Goal: Task Accomplishment & Management: Use online tool/utility

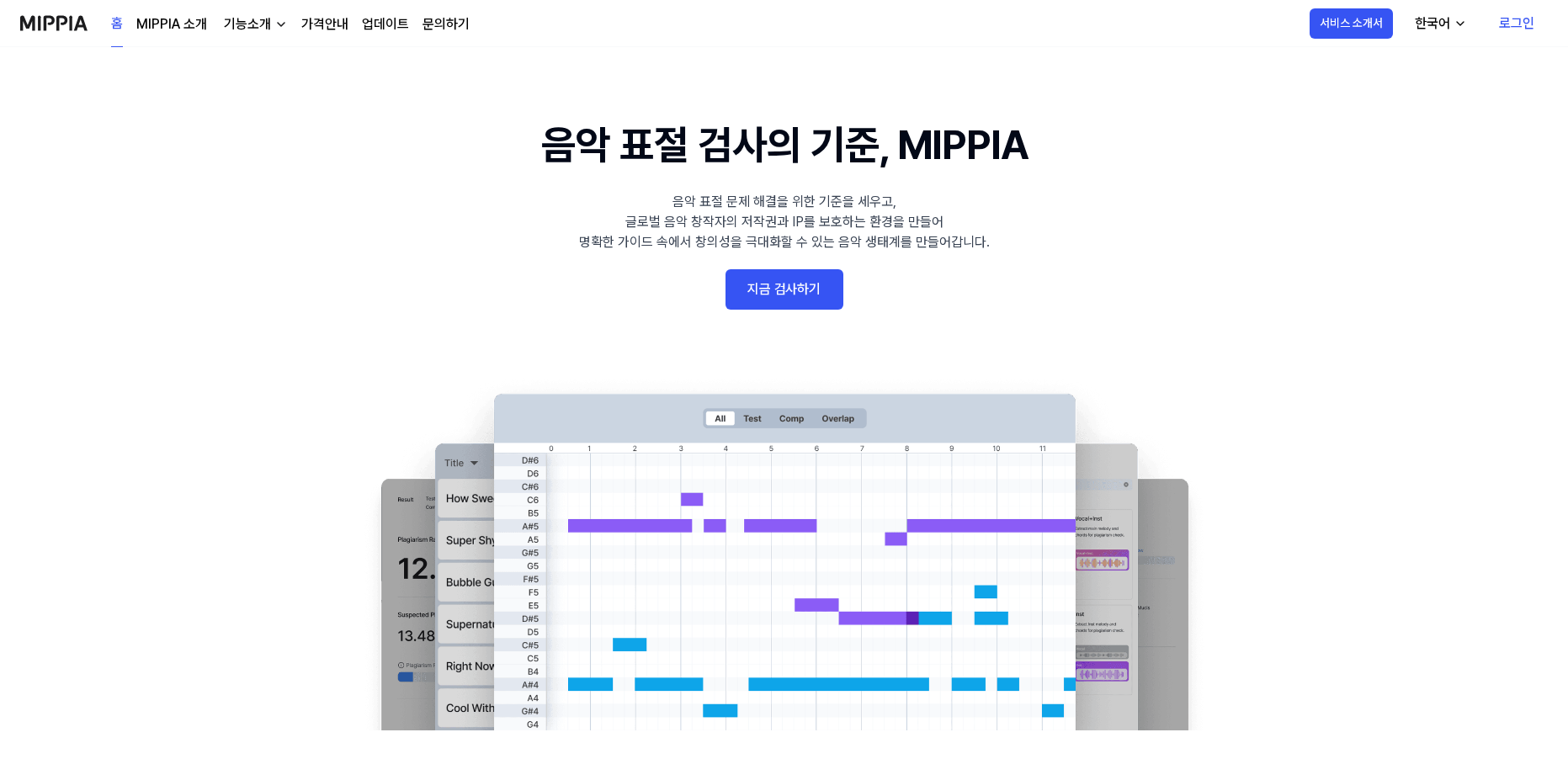
click at [1526, 21] on link "로그인" at bounding box center [1516, 24] width 62 height 47
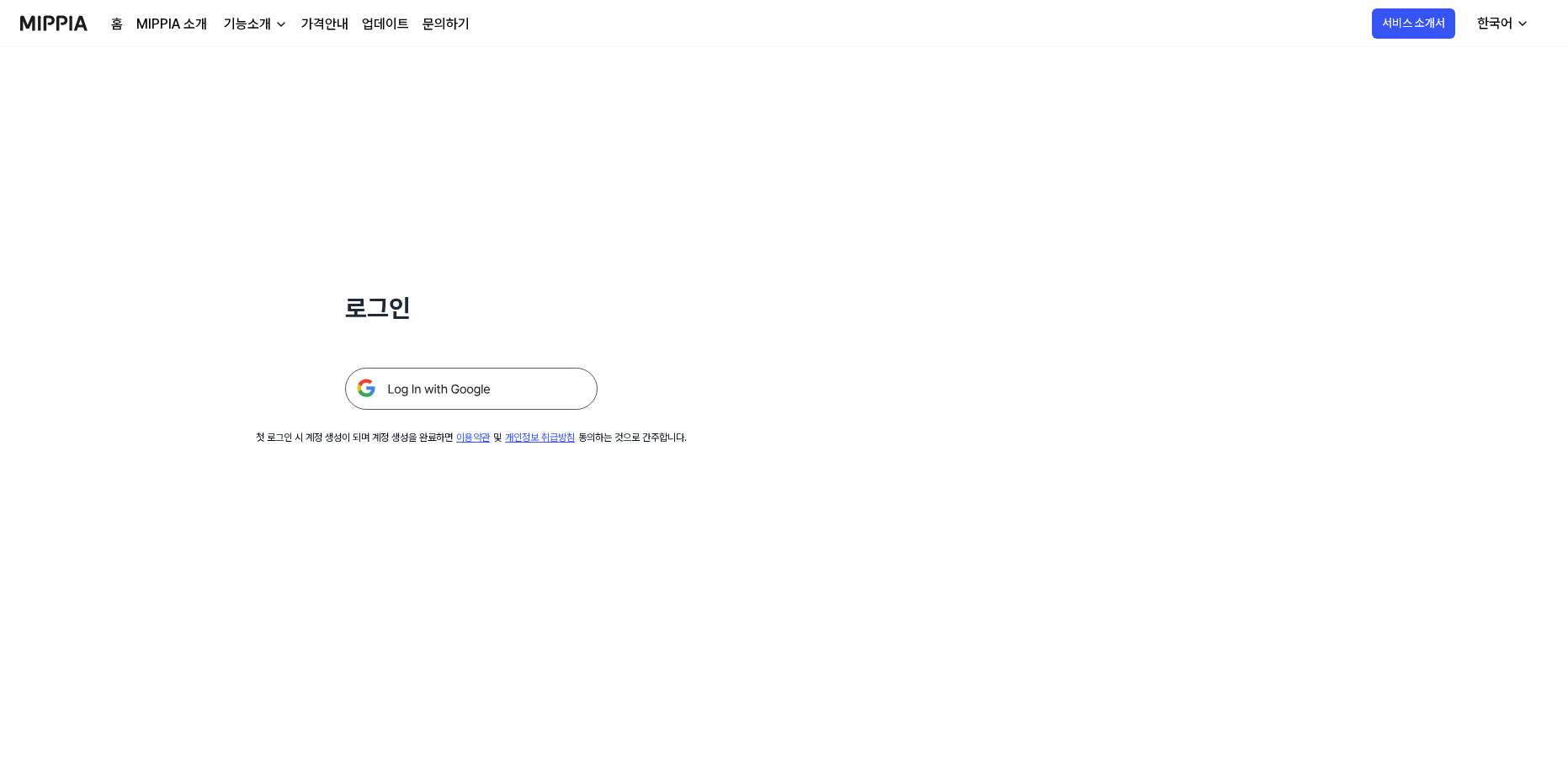
click at [455, 388] on img at bounding box center [471, 389] width 252 height 43
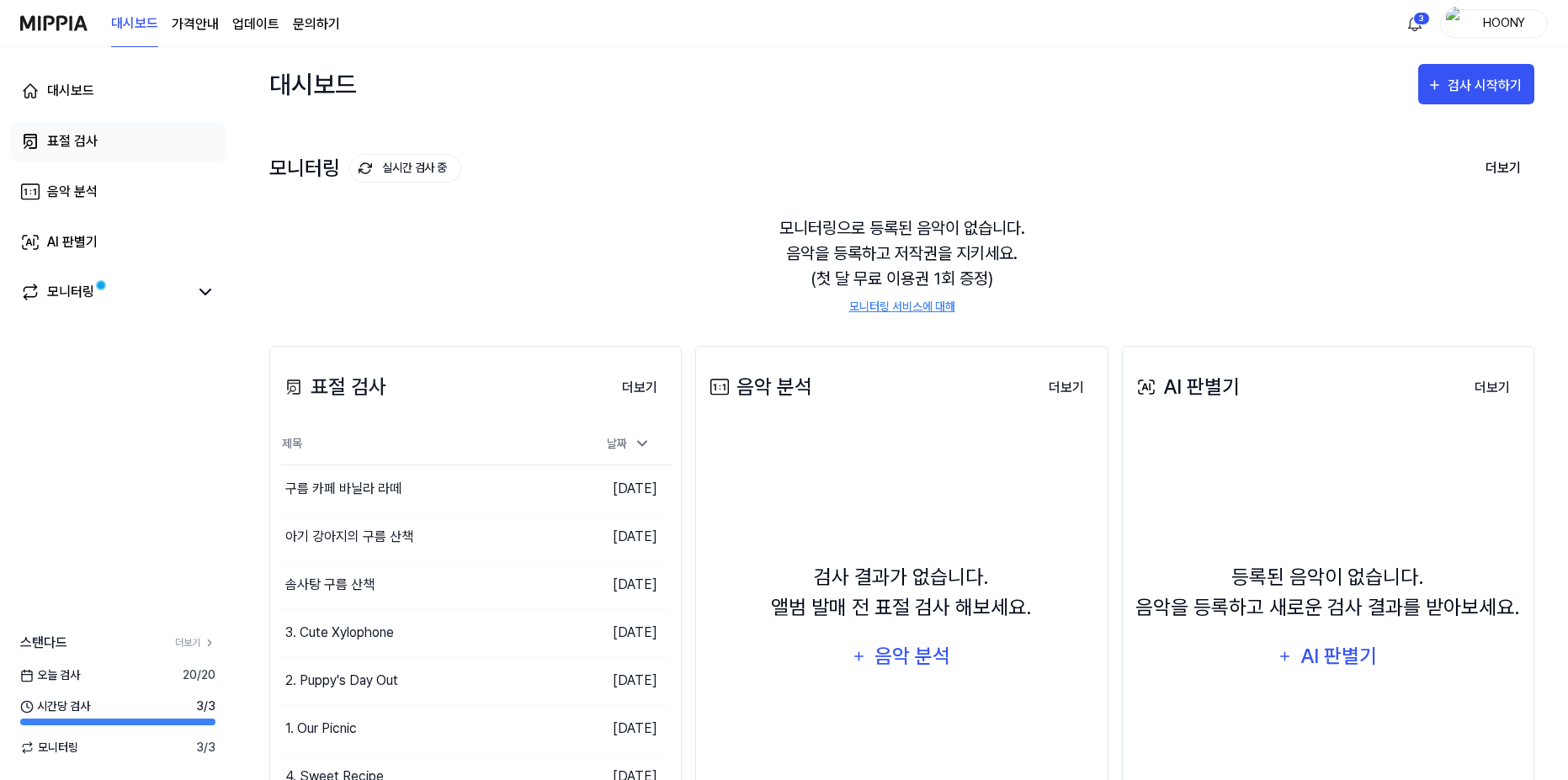
click at [142, 137] on link "표절 검사" at bounding box center [118, 141] width 215 height 41
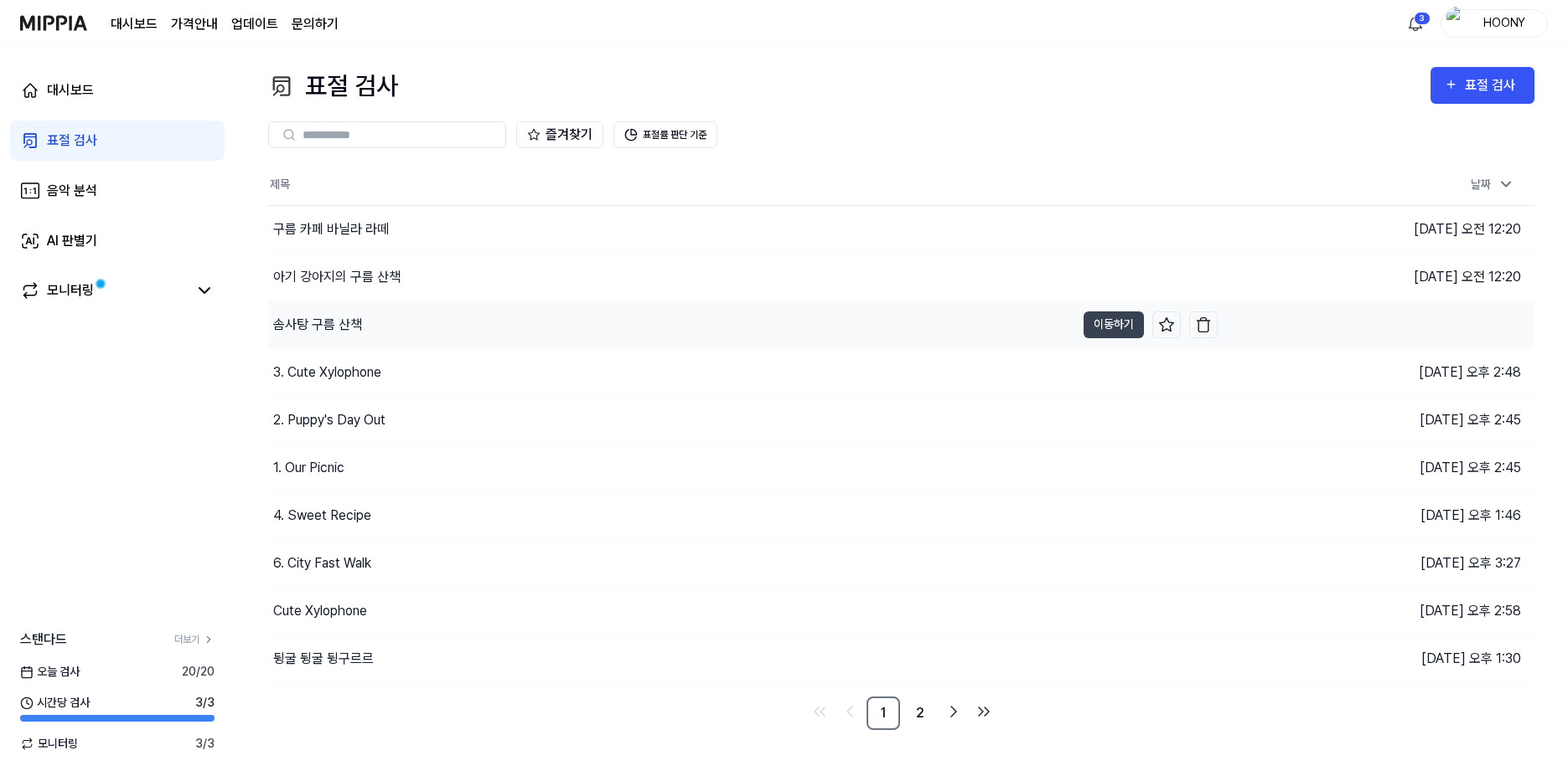
click at [424, 324] on div "솜사탕 구름 산책" at bounding box center [671, 325] width 807 height 47
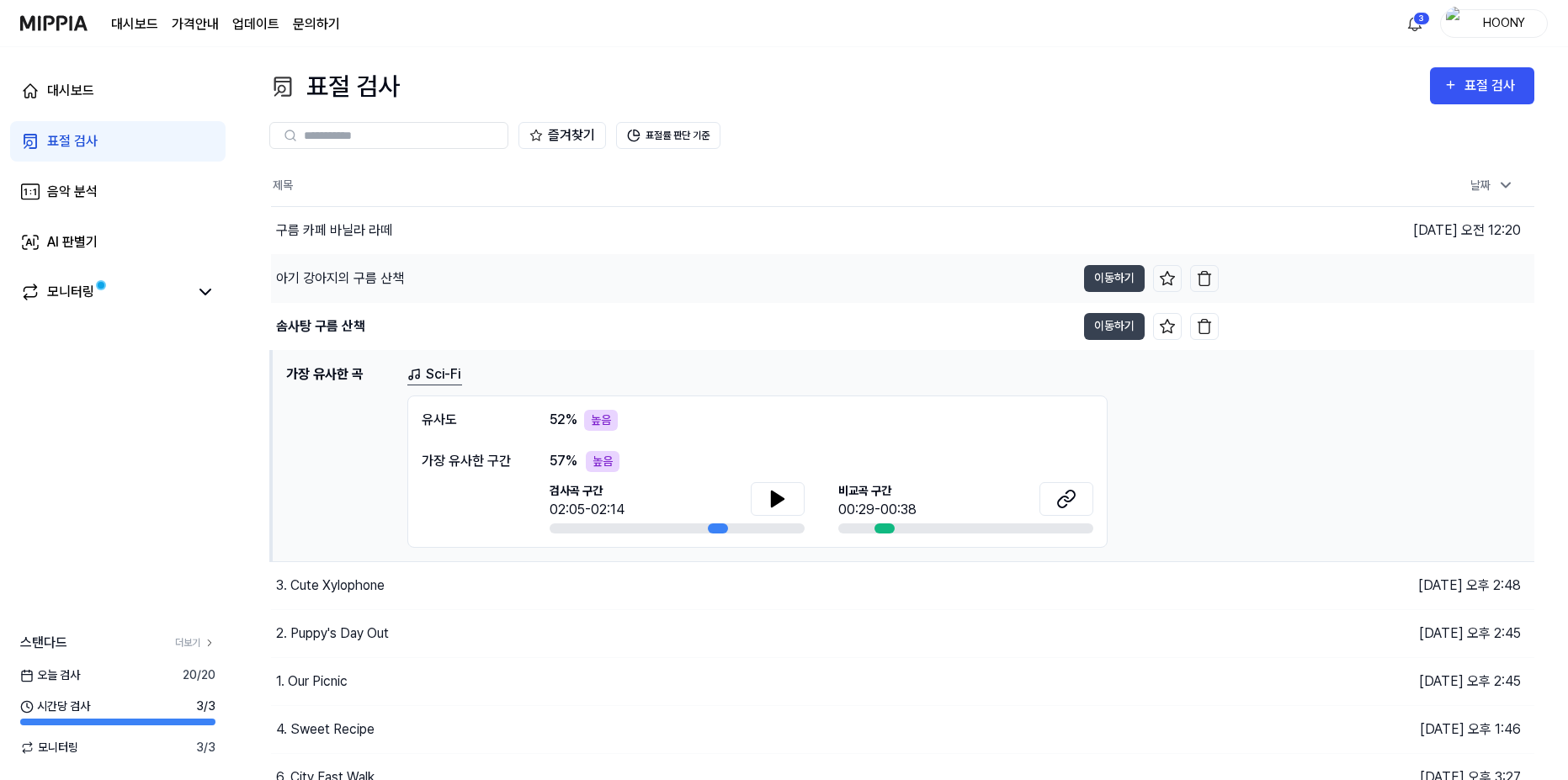
click at [428, 280] on div "아기 강아지의 구름 산책" at bounding box center [673, 279] width 804 height 47
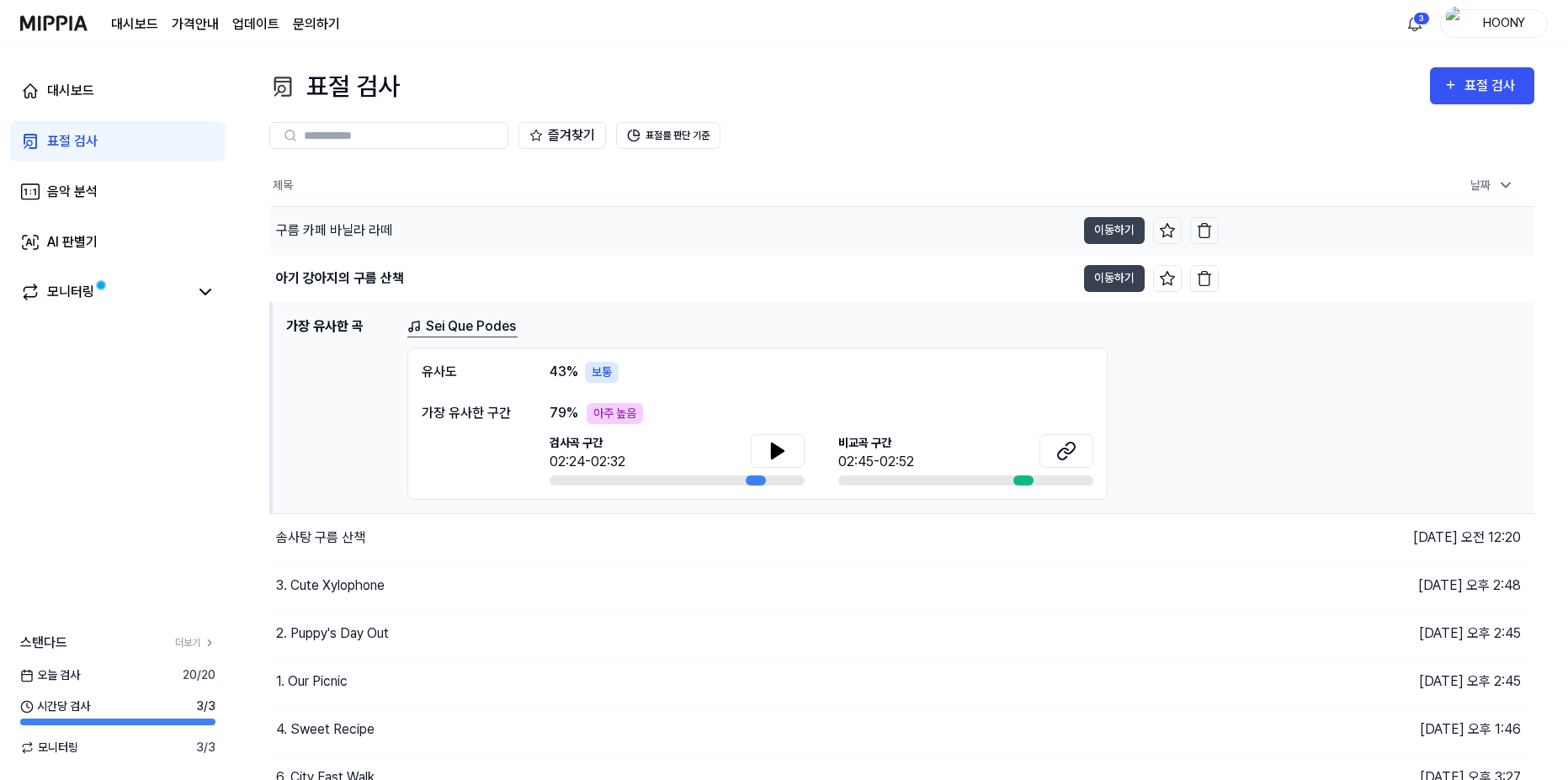
click at [441, 236] on div "구름 카페 바닐라 라떼" at bounding box center [673, 231] width 804 height 47
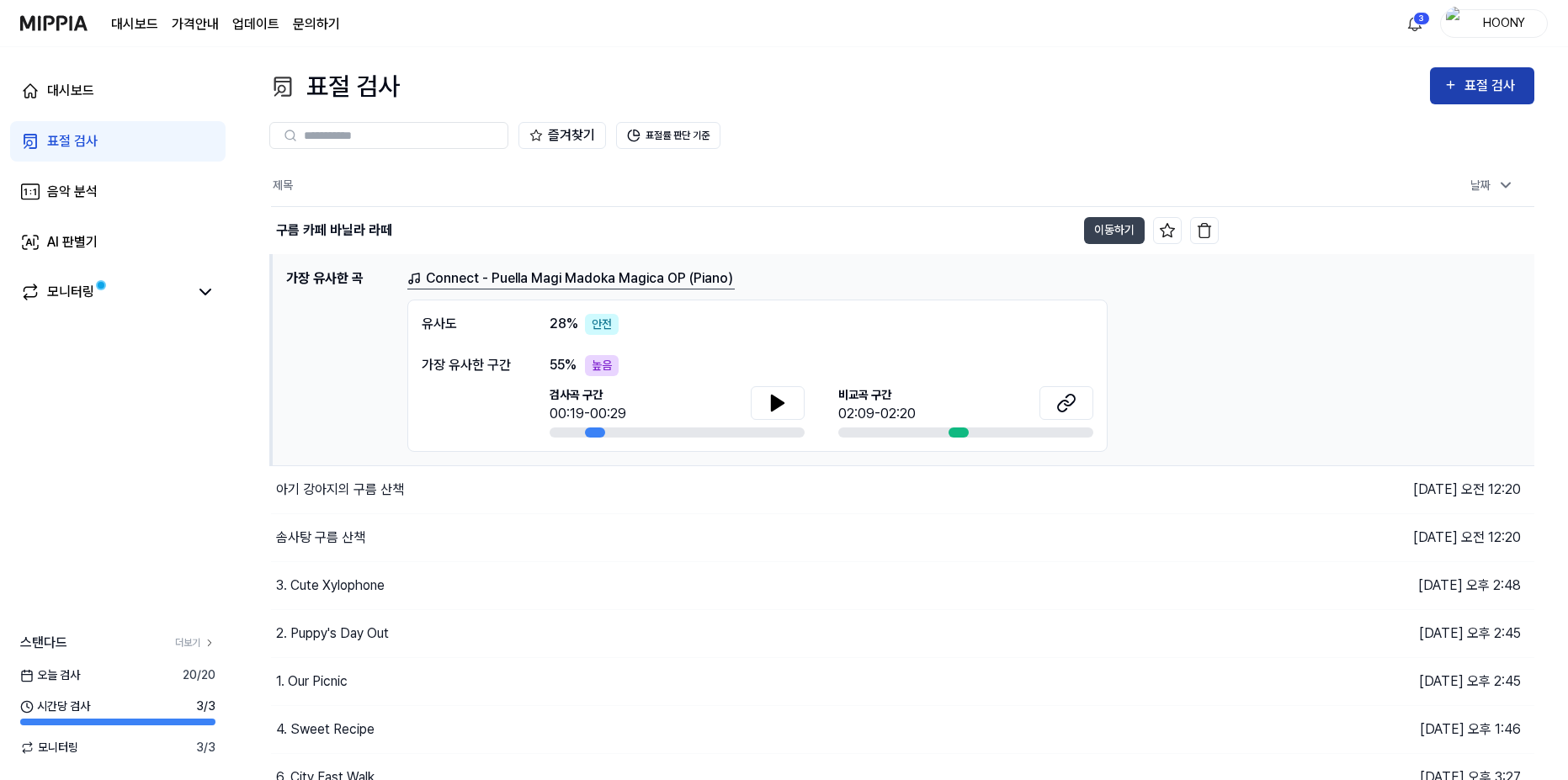
click at [1463, 85] on div "표절 검사" at bounding box center [1482, 85] width 78 height 22
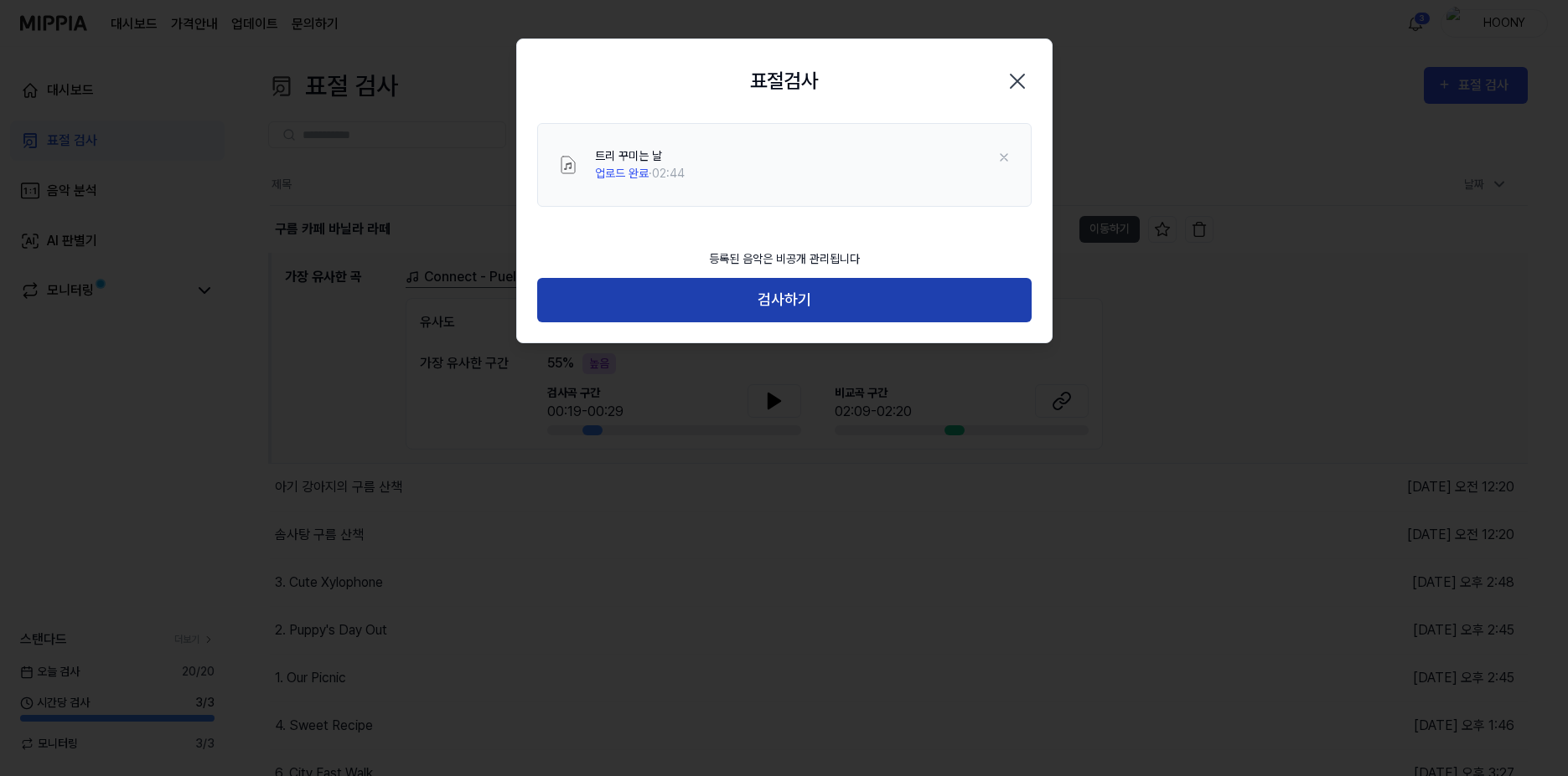
click at [852, 308] on button "검사하기" at bounding box center [784, 300] width 494 height 44
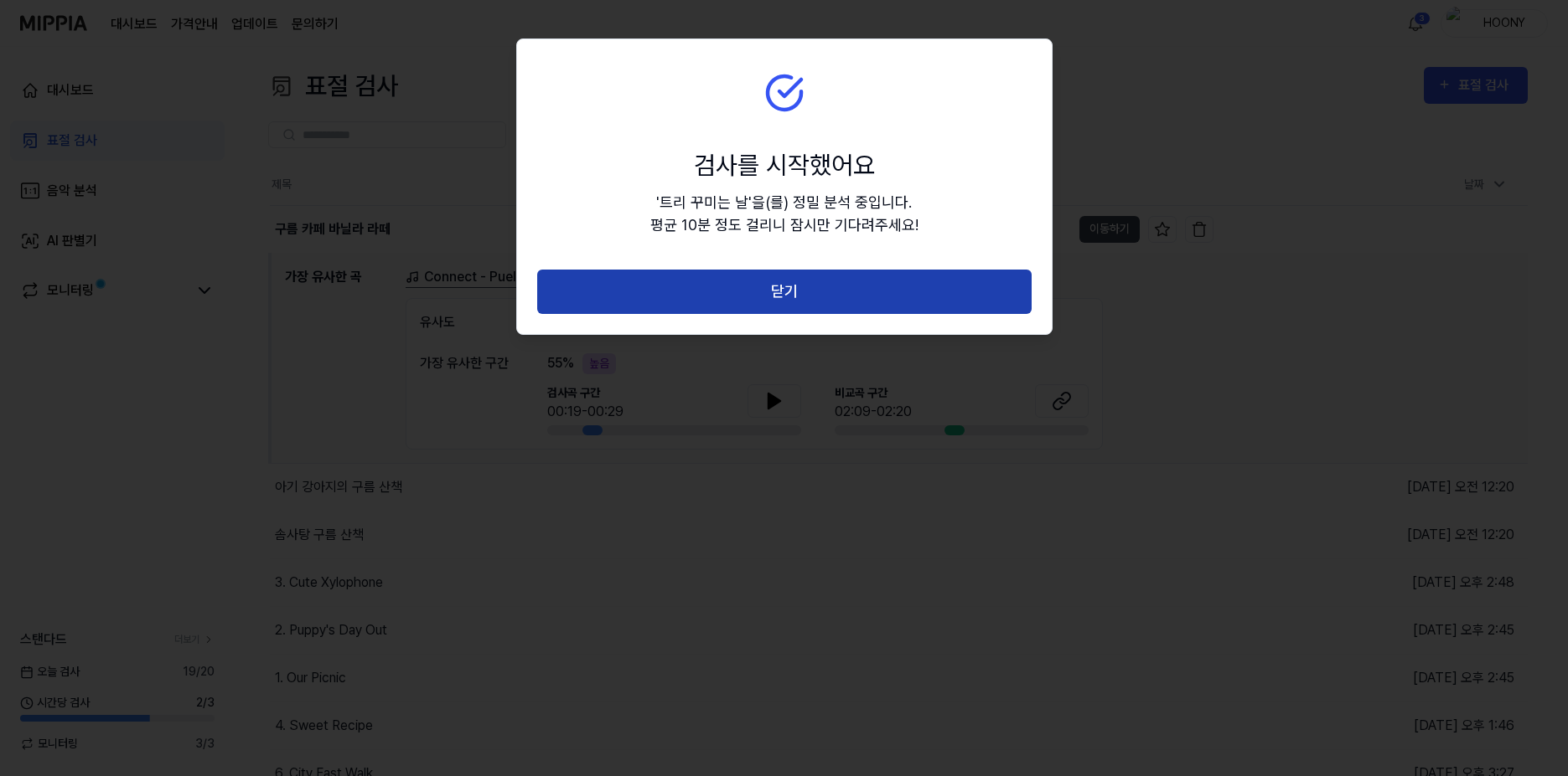
click at [837, 293] on button "닫기" at bounding box center [784, 292] width 494 height 44
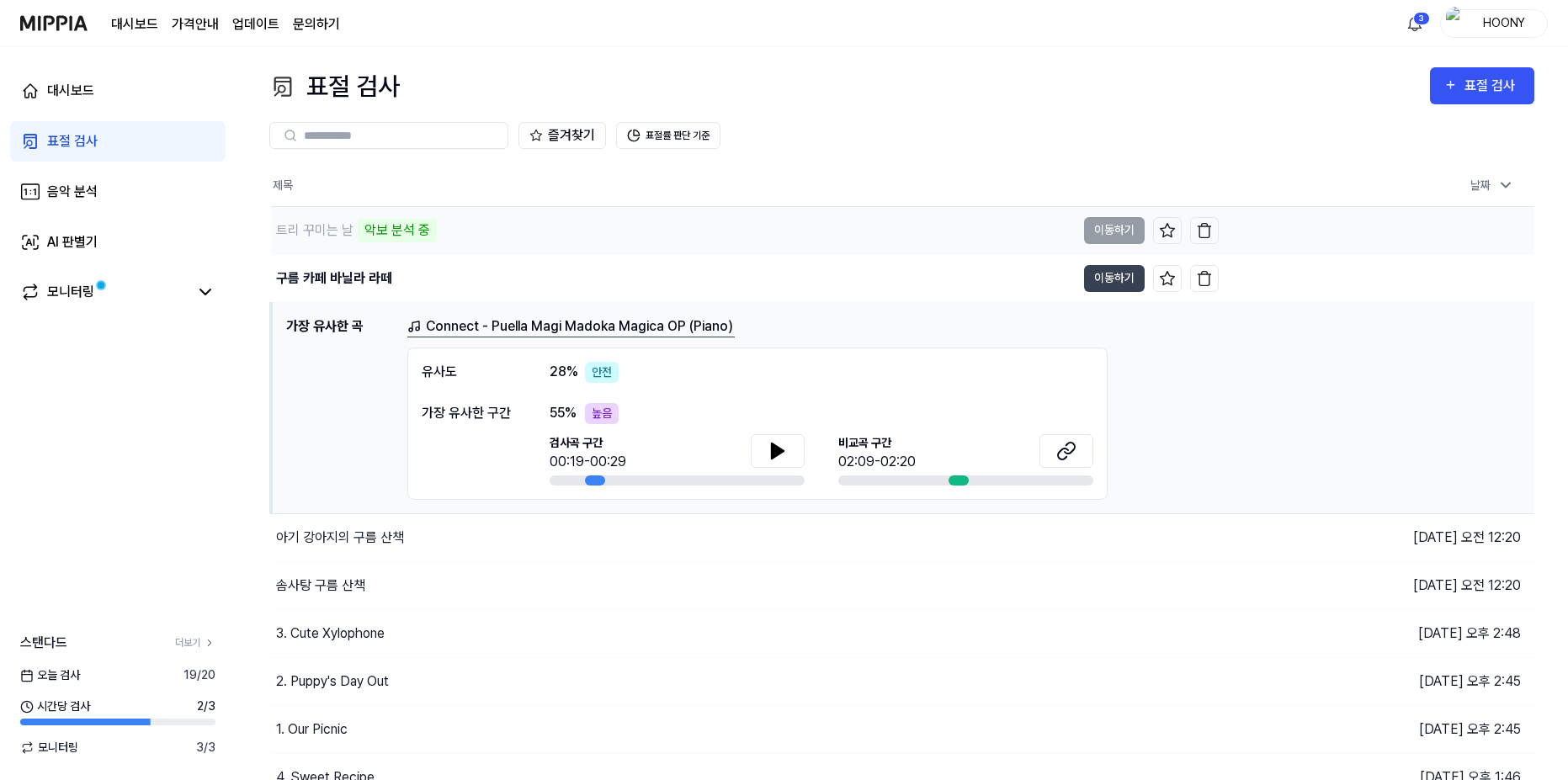
click at [533, 241] on div "트리 꾸미는 날 악보 분석 중" at bounding box center [673, 231] width 804 height 47
click at [1484, 83] on div "표절 검사" at bounding box center [1492, 85] width 57 height 22
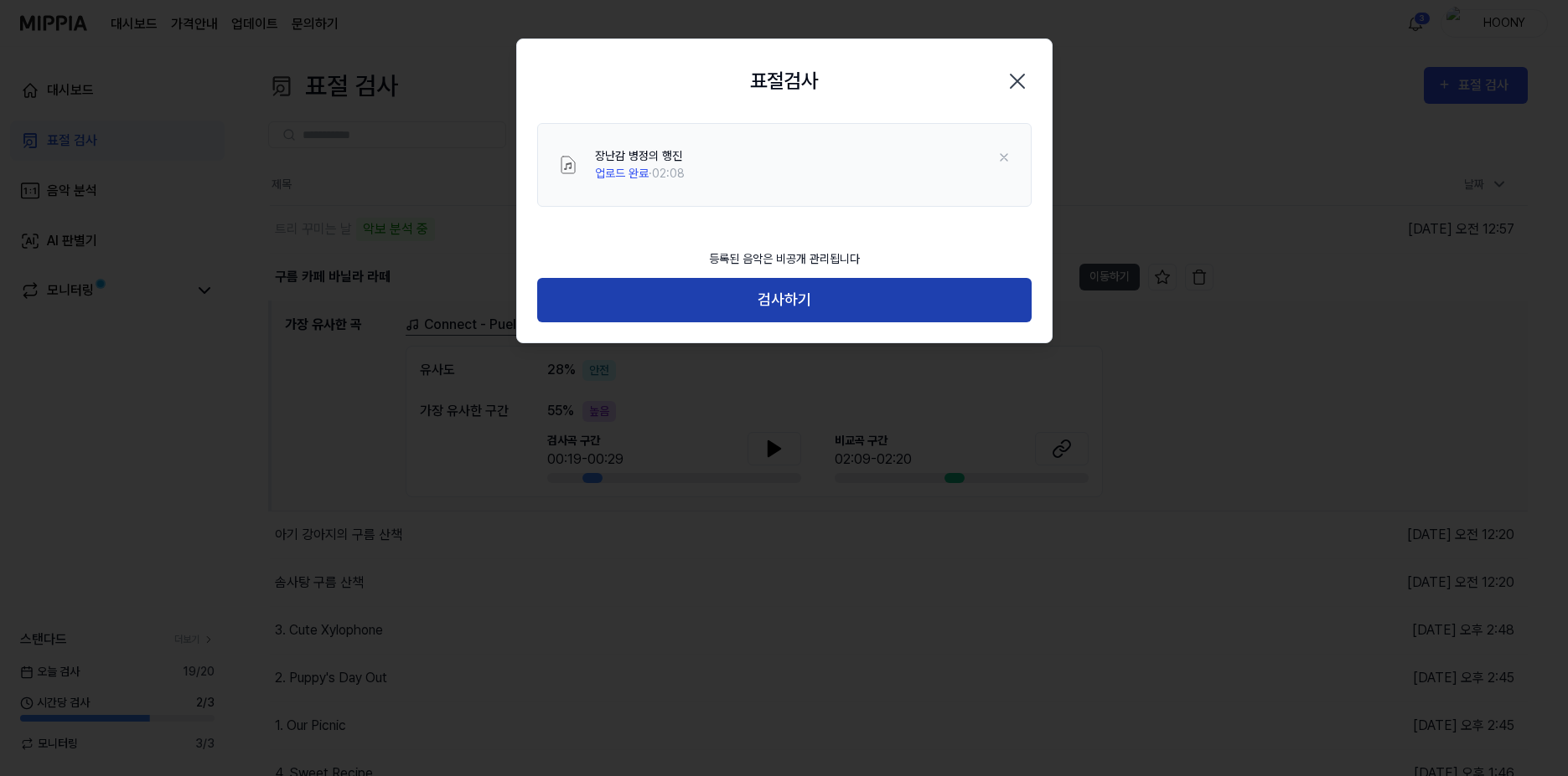
click at [822, 293] on button "검사하기" at bounding box center [784, 300] width 494 height 44
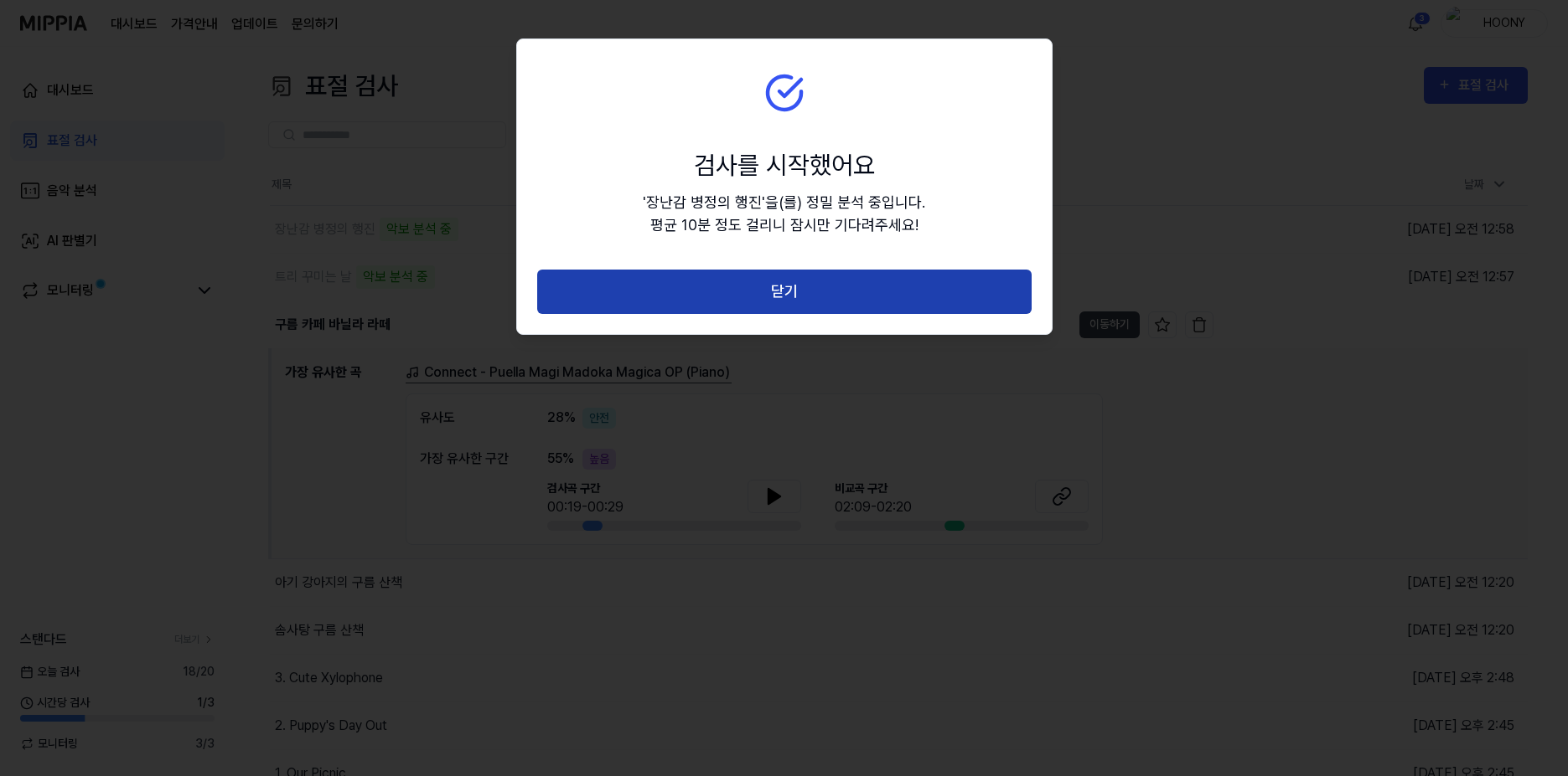
click at [804, 296] on button "닫기" at bounding box center [784, 292] width 494 height 44
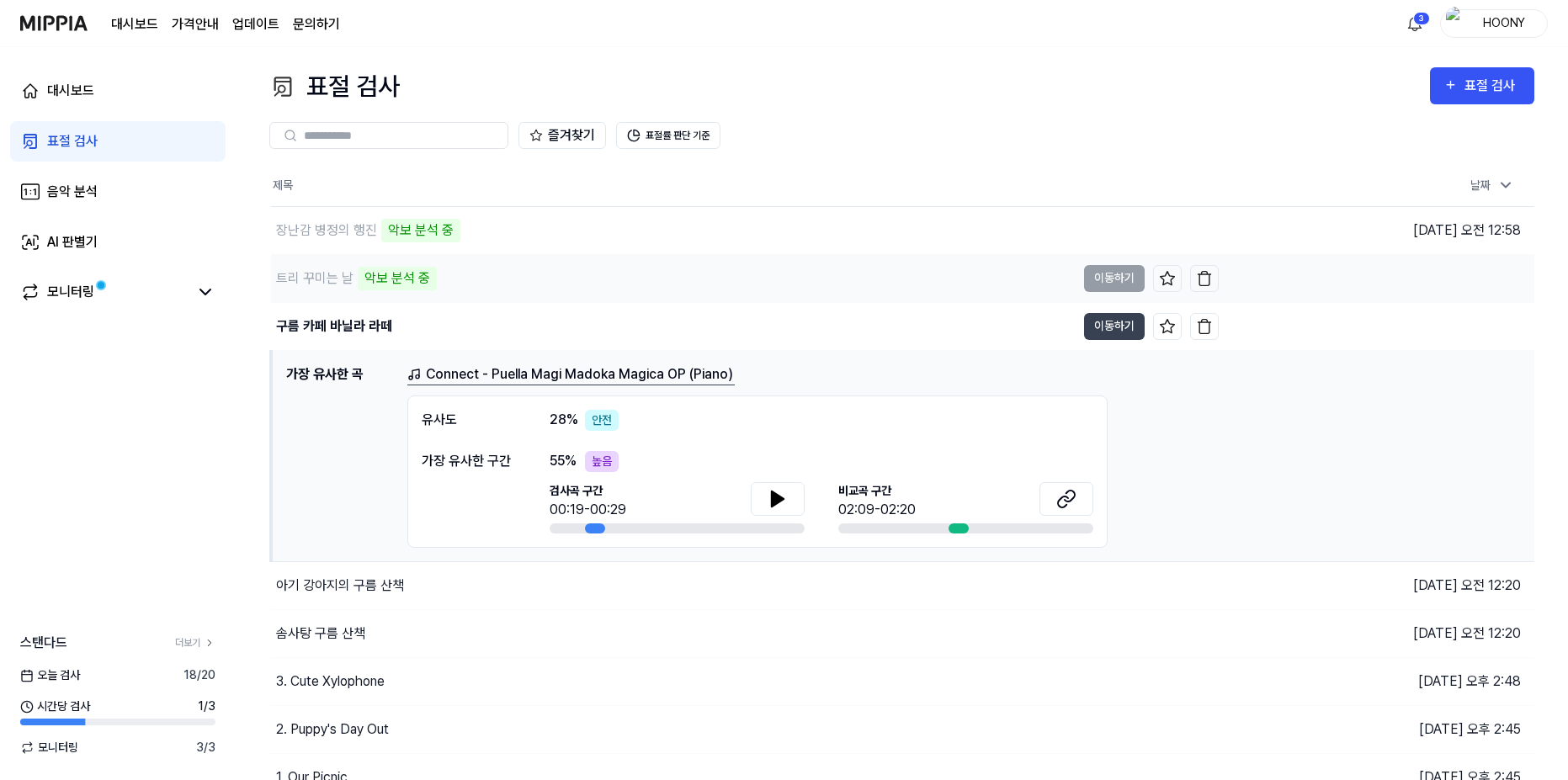
click at [487, 285] on div "트리 꾸미는 날 악보 분석 중" at bounding box center [673, 279] width 804 height 47
click at [589, 239] on div "장난감 병정의 행진 악보 분석 중" at bounding box center [673, 231] width 804 height 47
click at [1507, 83] on div "표절 검사" at bounding box center [1492, 85] width 57 height 22
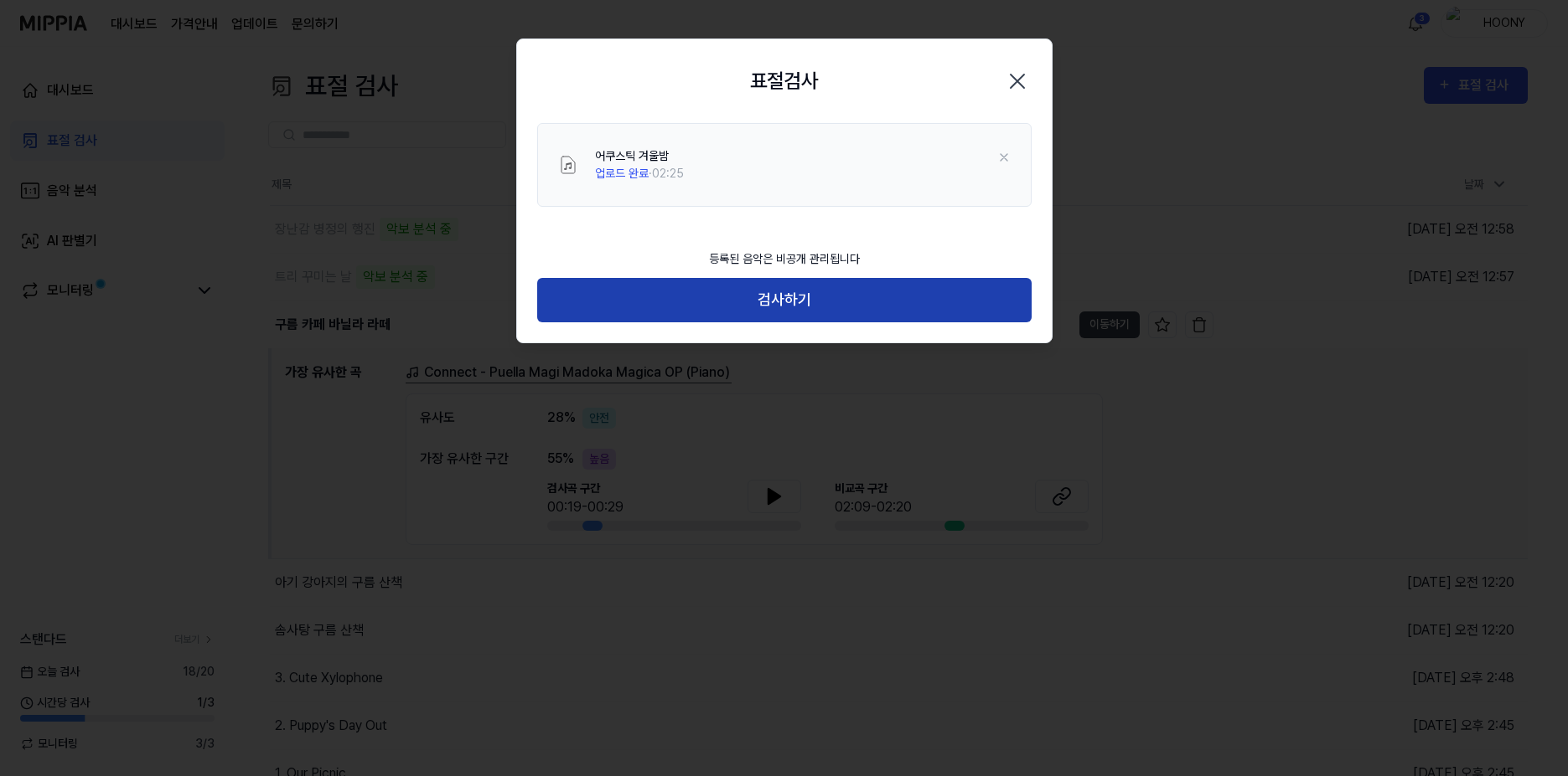
click at [860, 294] on button "검사하기" at bounding box center [784, 300] width 494 height 44
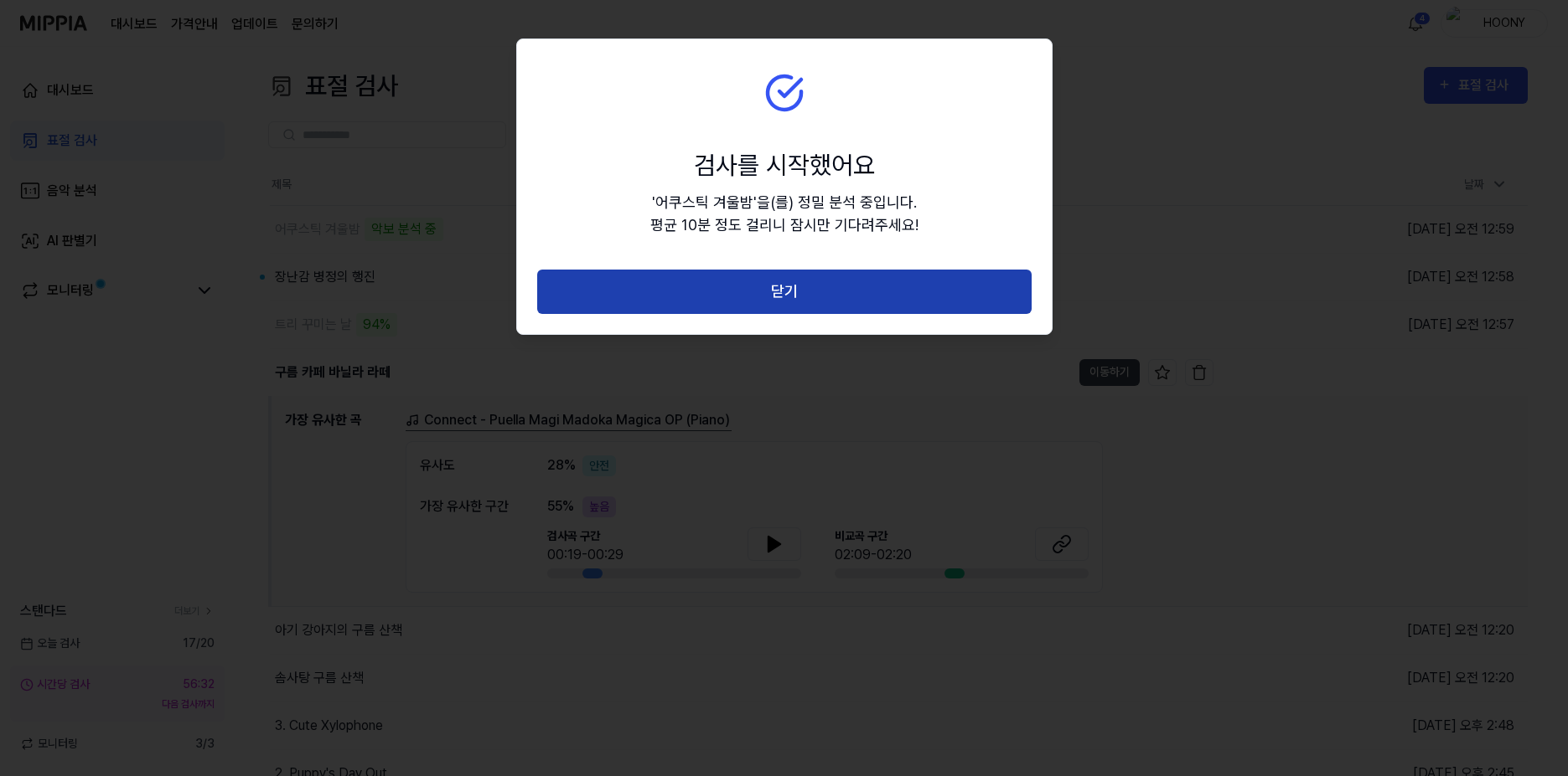
click at [769, 297] on button "닫기" at bounding box center [784, 292] width 494 height 44
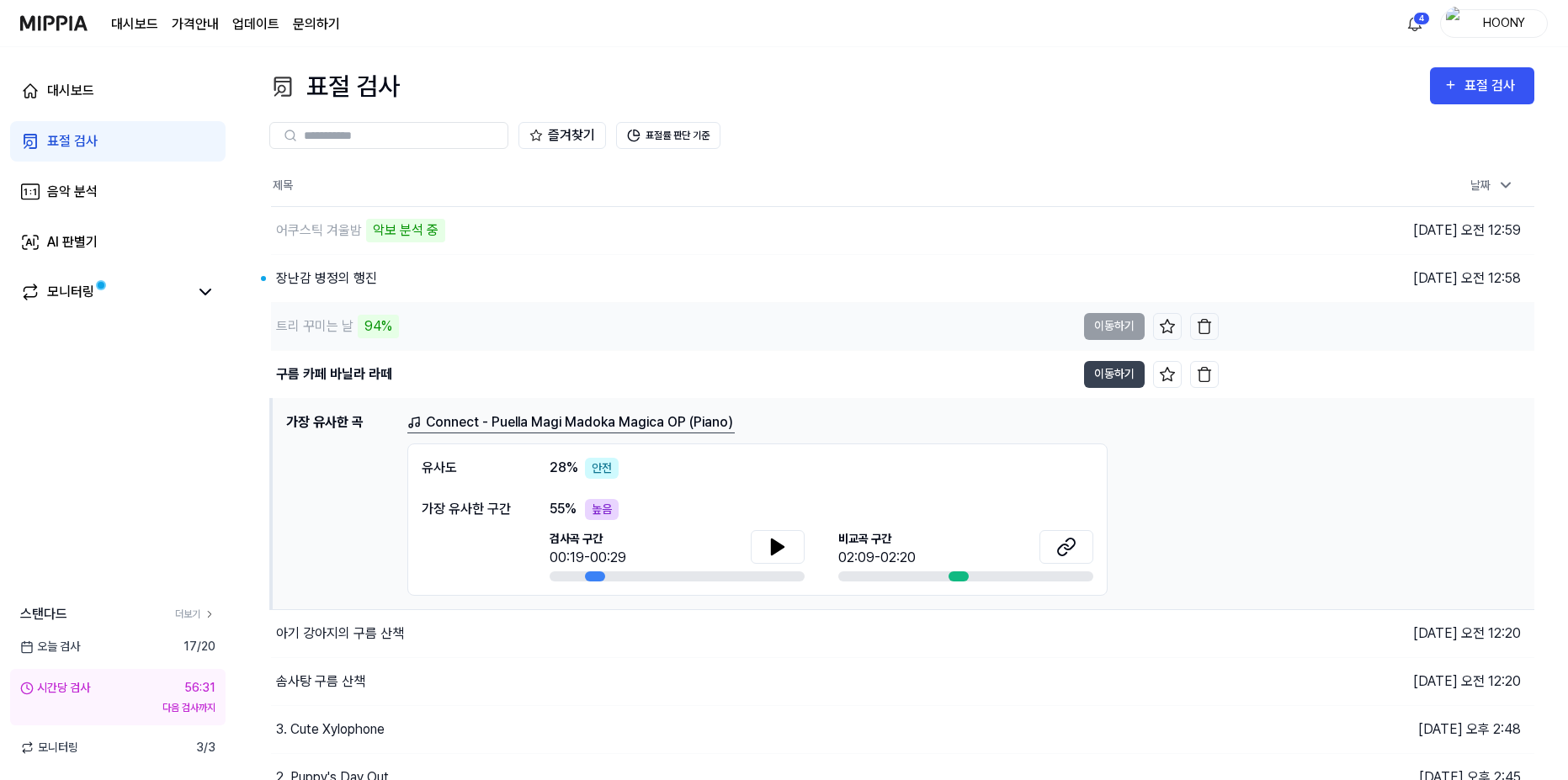
click at [565, 331] on div "트리 꾸미는 날 94%" at bounding box center [673, 327] width 804 height 47
click at [543, 287] on div "장난감 병정의 행진" at bounding box center [673, 279] width 804 height 47
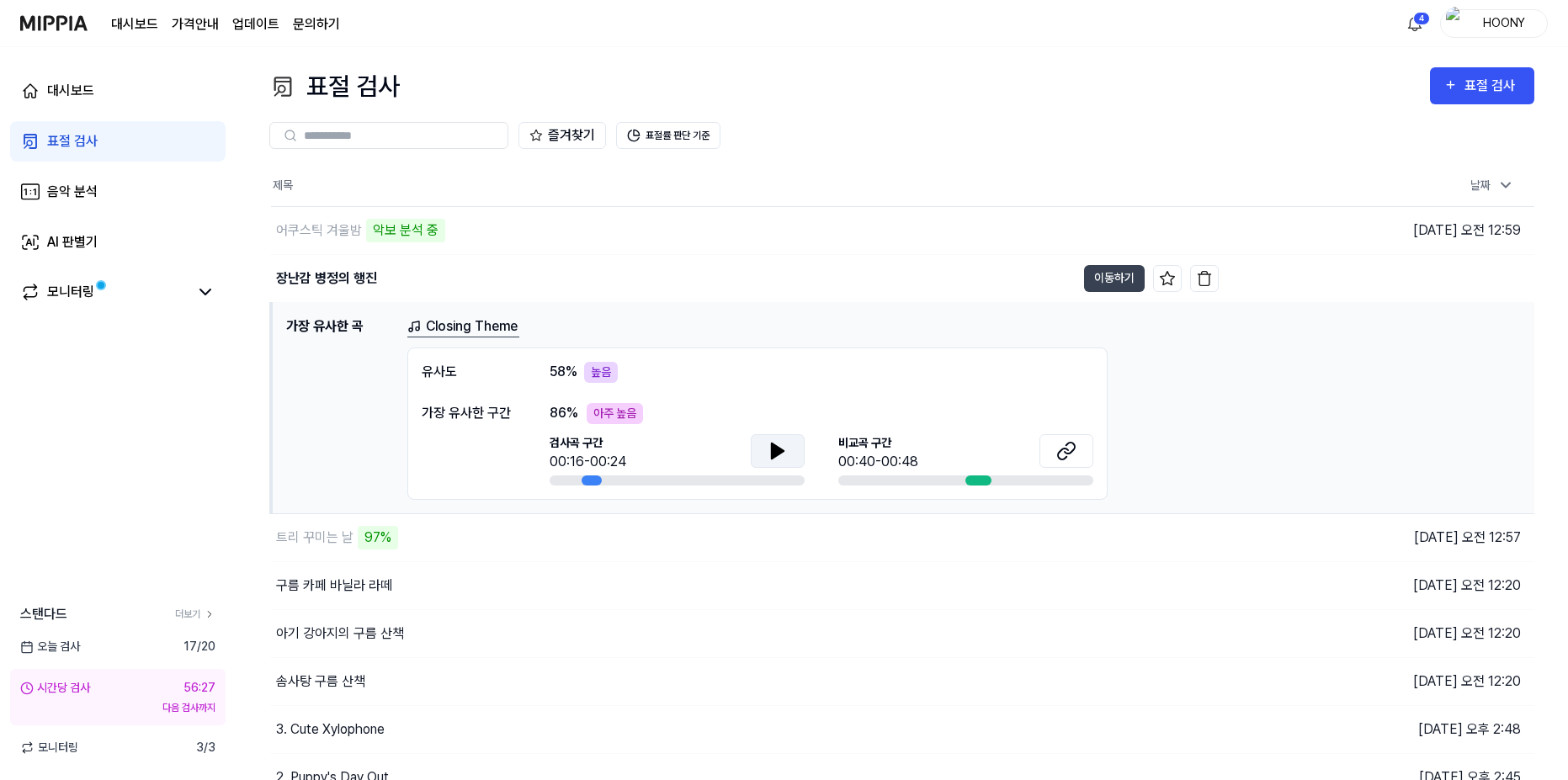
click at [787, 451] on button at bounding box center [777, 451] width 54 height 34
drag, startPoint x: 787, startPoint y: 450, endPoint x: 836, endPoint y: 443, distance: 49.5
click at [787, 449] on button at bounding box center [777, 451] width 54 height 34
click at [1068, 446] on icon at bounding box center [1065, 451] width 20 height 20
click at [772, 451] on icon at bounding box center [777, 451] width 11 height 15
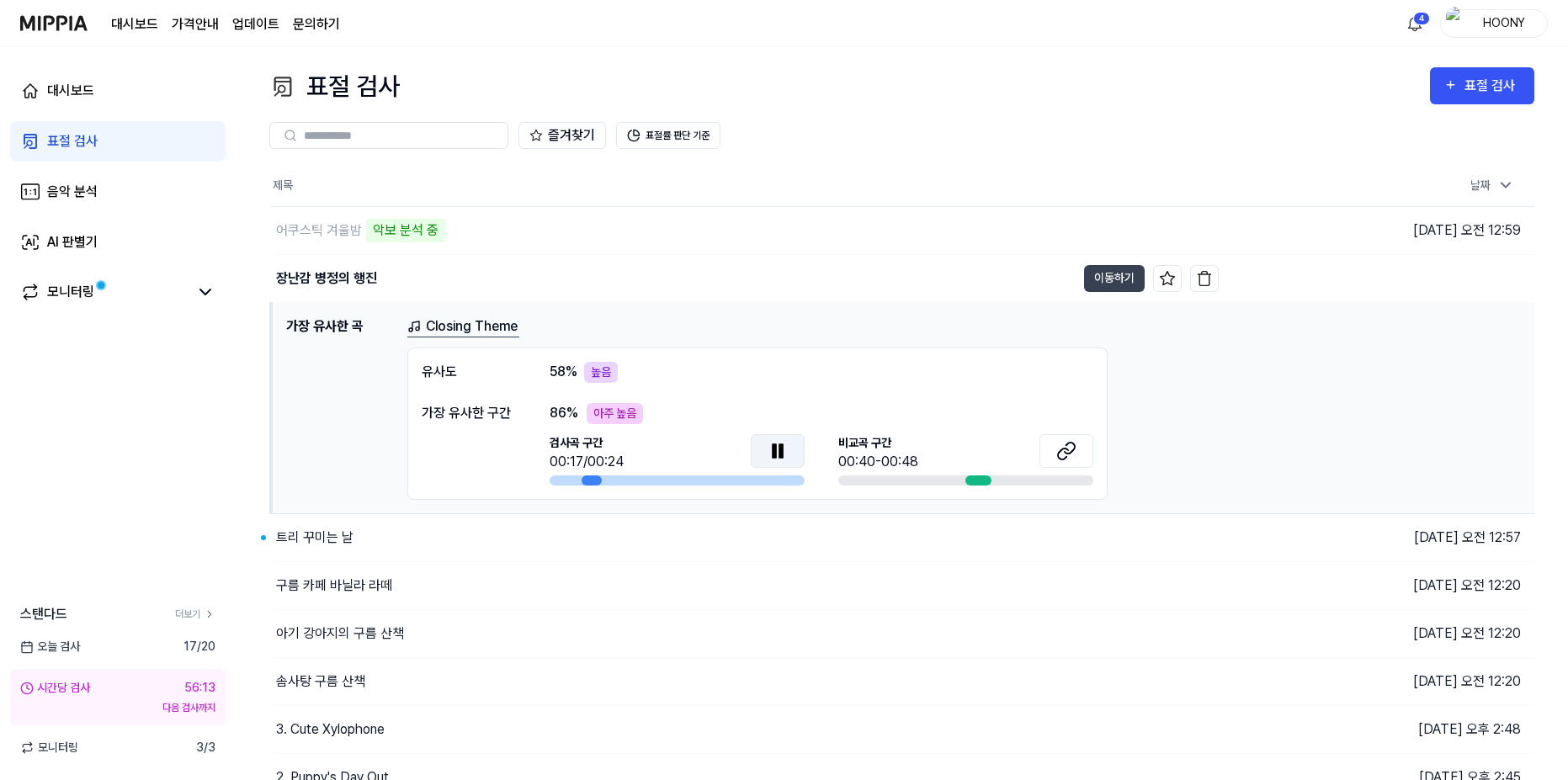
click at [772, 451] on icon at bounding box center [774, 450] width 4 height 13
click at [1090, 276] on button "이동하기" at bounding box center [1114, 278] width 60 height 26
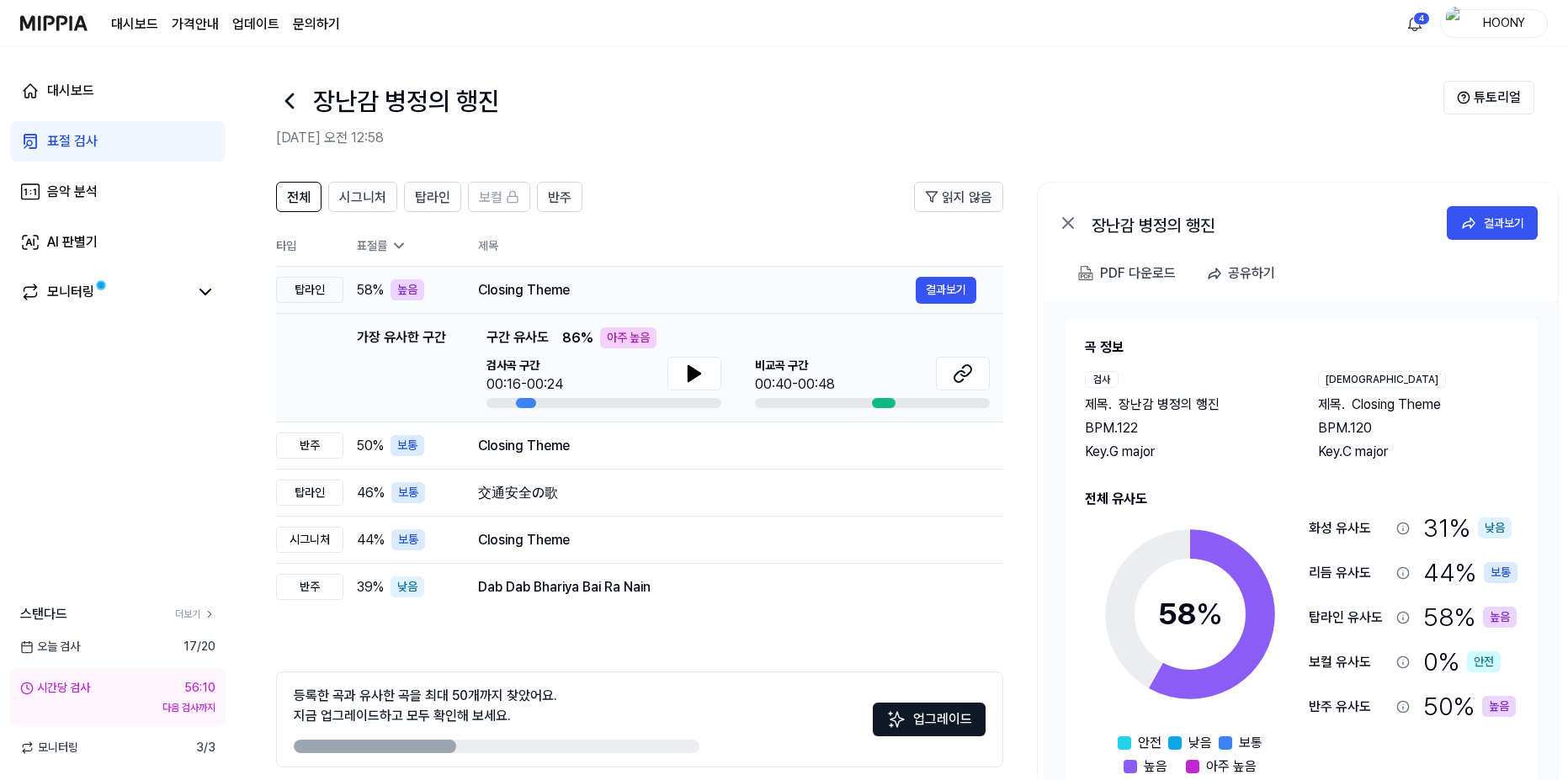
click at [912, 291] on div "Closing Theme" at bounding box center [697, 289] width 438 height 20
click at [744, 372] on div "검사곡 구간 00:16-00:24 [GEOGRAPHIC_DATA] 구간 00:40-00:48" at bounding box center [738, 382] width 503 height 51
click at [718, 374] on button at bounding box center [694, 373] width 54 height 34
click at [951, 43] on div "대시보드 가격안내 업데이트 문의하기 4 HOONY" at bounding box center [784, 23] width 1527 height 46
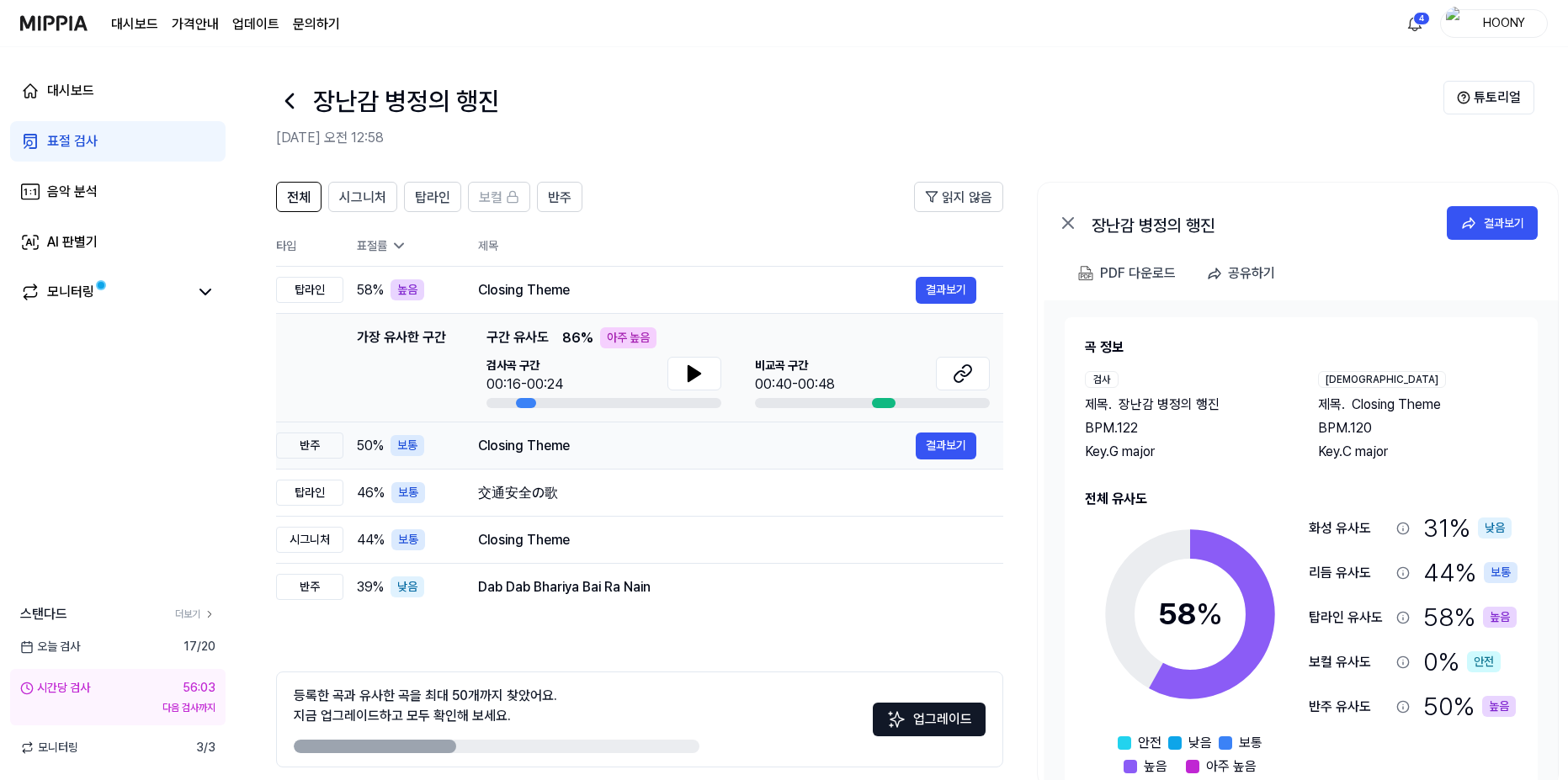
click at [545, 445] on div "Closing Theme" at bounding box center [697, 445] width 438 height 20
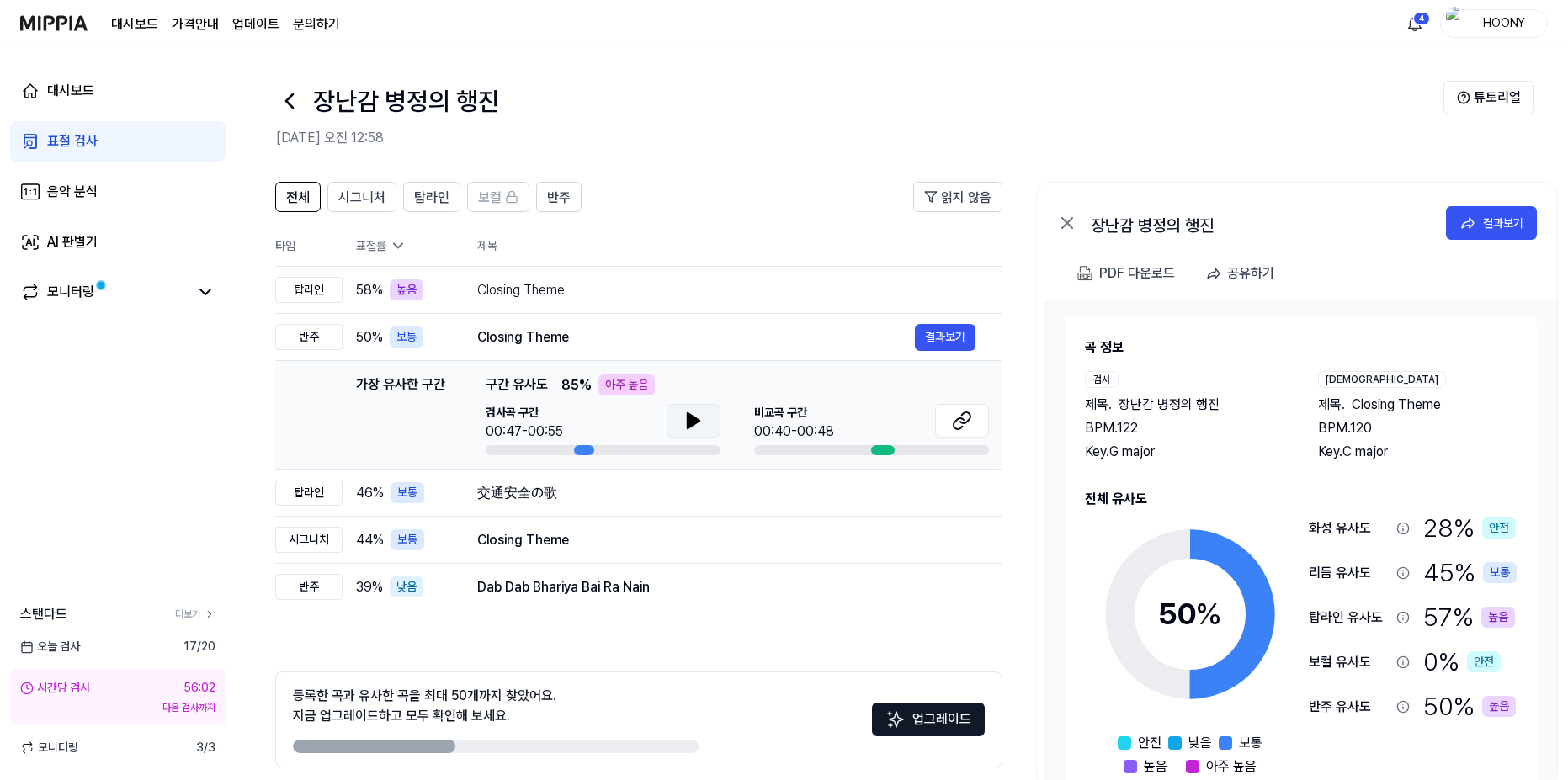
click at [675, 415] on button at bounding box center [693, 421] width 54 height 34
click at [684, 419] on icon at bounding box center [693, 420] width 20 height 20
click at [968, 411] on icon at bounding box center [961, 420] width 20 height 20
click at [947, 419] on button at bounding box center [961, 421] width 54 height 34
click at [569, 503] on div "交通安全の歌 결과보기" at bounding box center [726, 493] width 498 height 20
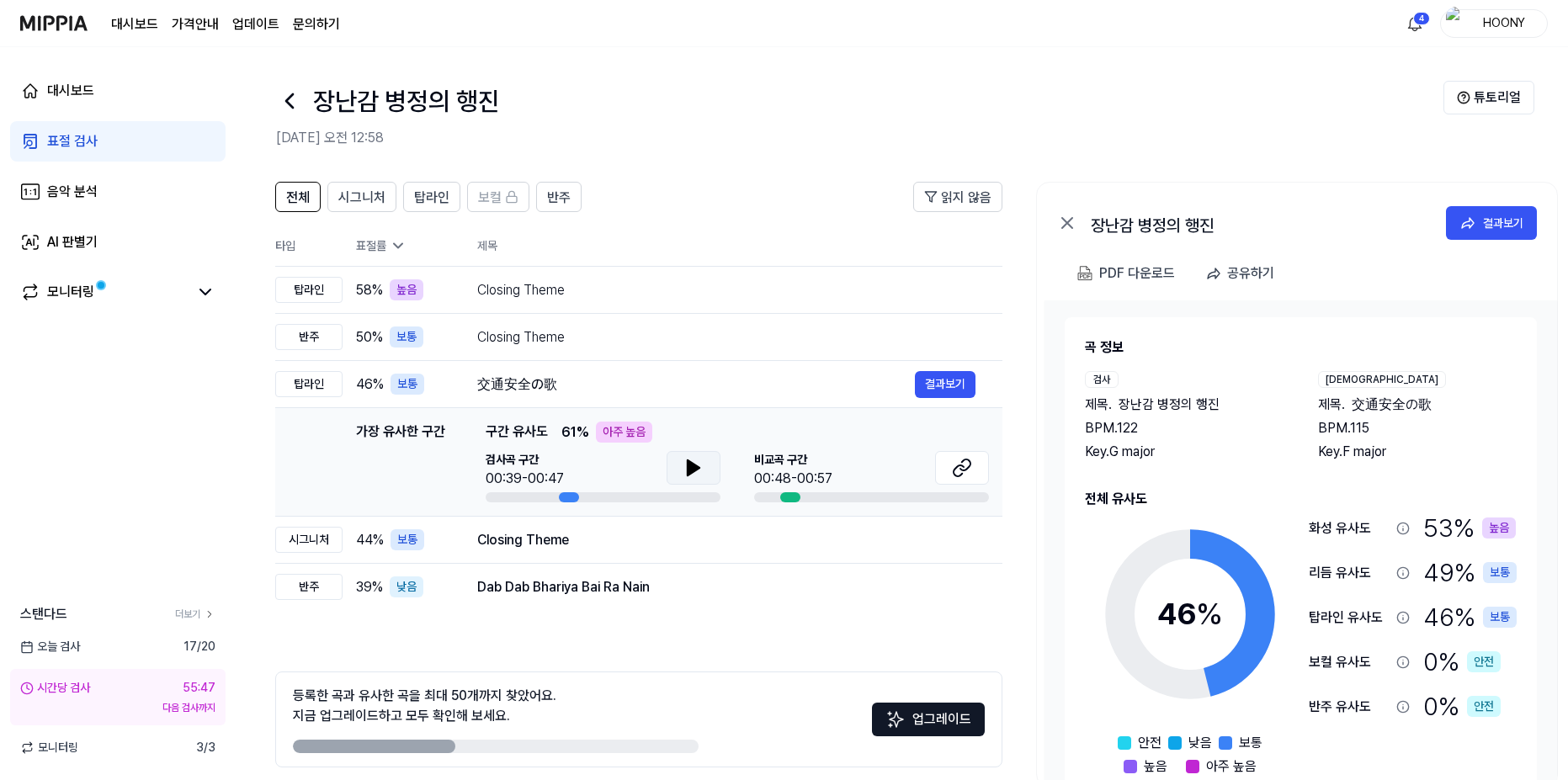
click at [693, 475] on icon at bounding box center [693, 467] width 20 height 20
click at [693, 474] on icon at bounding box center [693, 467] width 20 height 20
click at [989, 479] on td "가장 유사한 구간 가장 유사한 구간 구간 유사도 61 % 아주 높음 검사곡 구간 00:39-00:47 [GEOGRAPHIC_DATA] 구간 0…" at bounding box center [638, 462] width 727 height 109
click at [977, 467] on button at bounding box center [961, 468] width 54 height 34
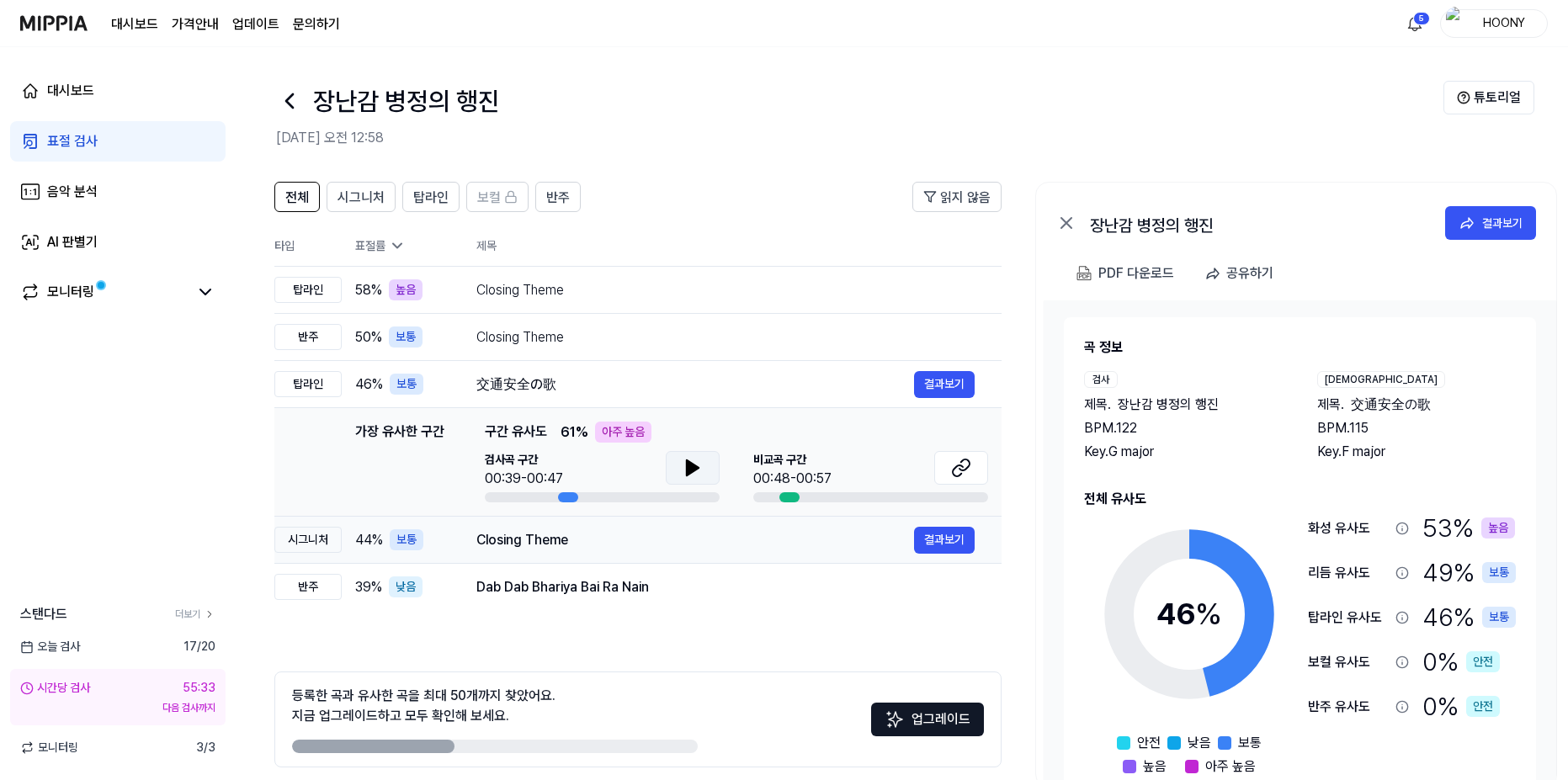
click at [568, 545] on div "Closing Theme" at bounding box center [695, 540] width 438 height 20
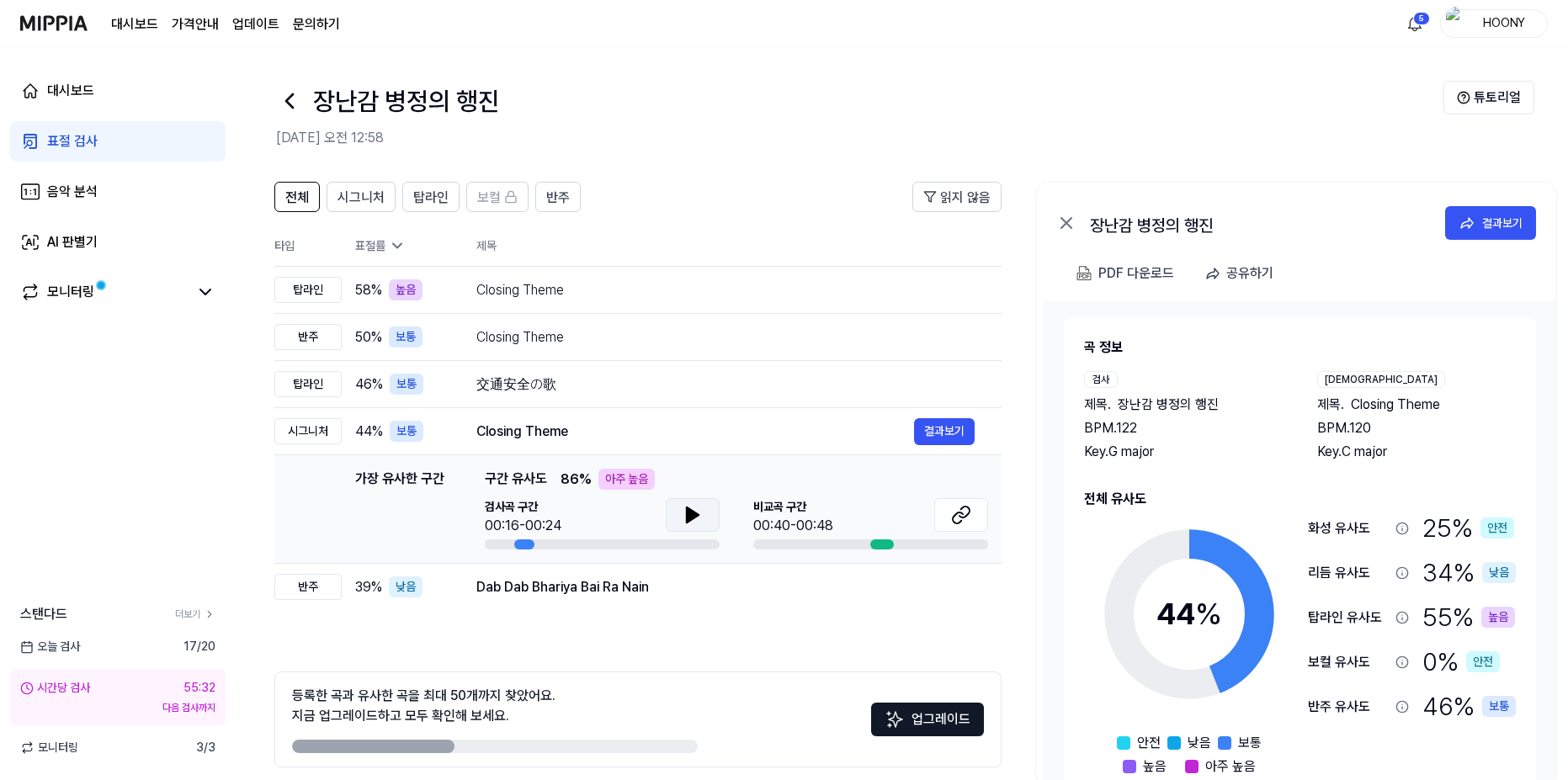
click at [683, 509] on icon at bounding box center [692, 514] width 20 height 20
click at [705, 517] on button at bounding box center [692, 515] width 54 height 34
click at [945, 513] on button at bounding box center [960, 515] width 54 height 34
click at [127, 155] on link "표절 검사" at bounding box center [118, 141] width 215 height 41
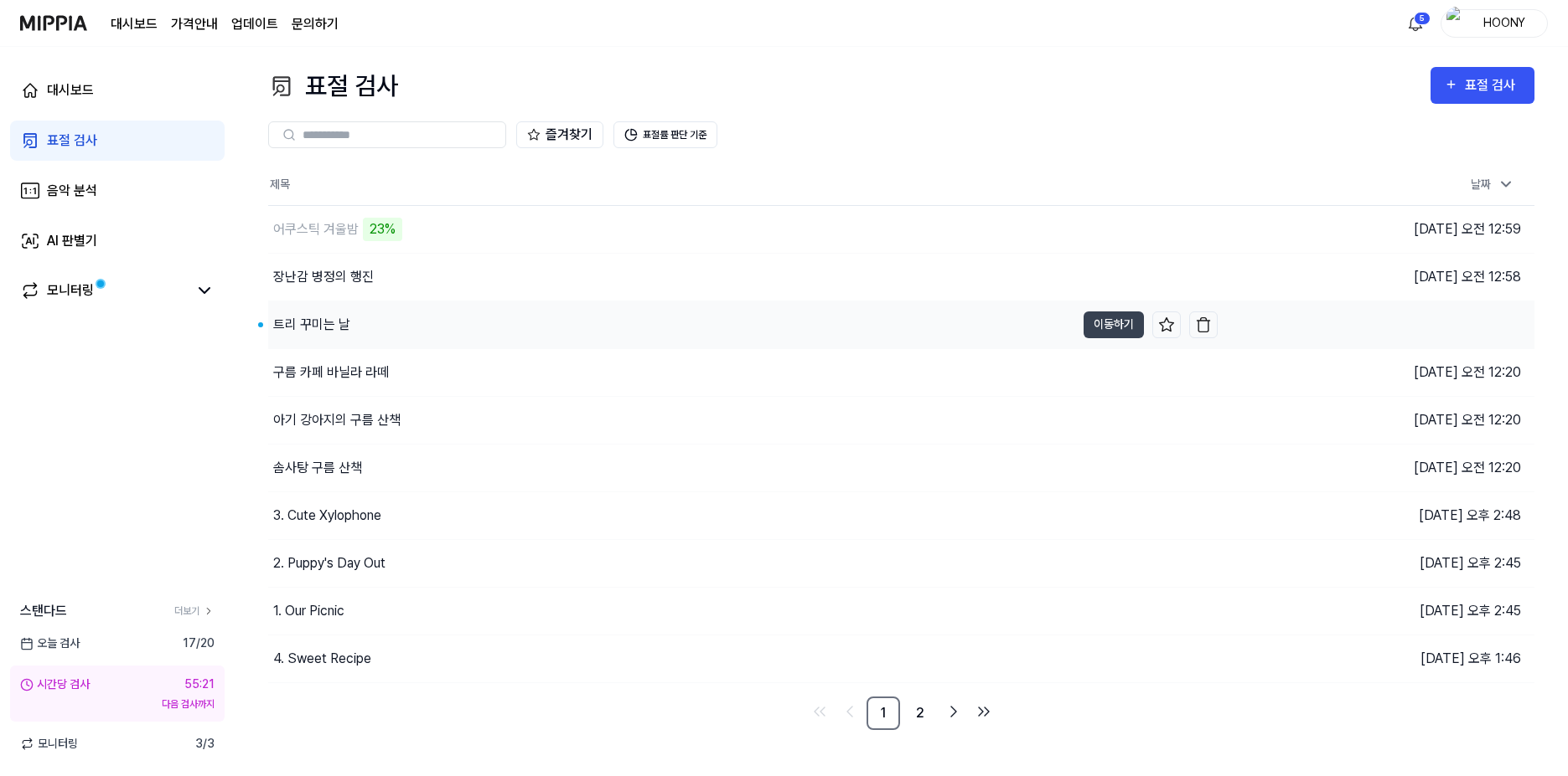
click at [391, 322] on div "트리 꾸미는 날" at bounding box center [671, 325] width 807 height 47
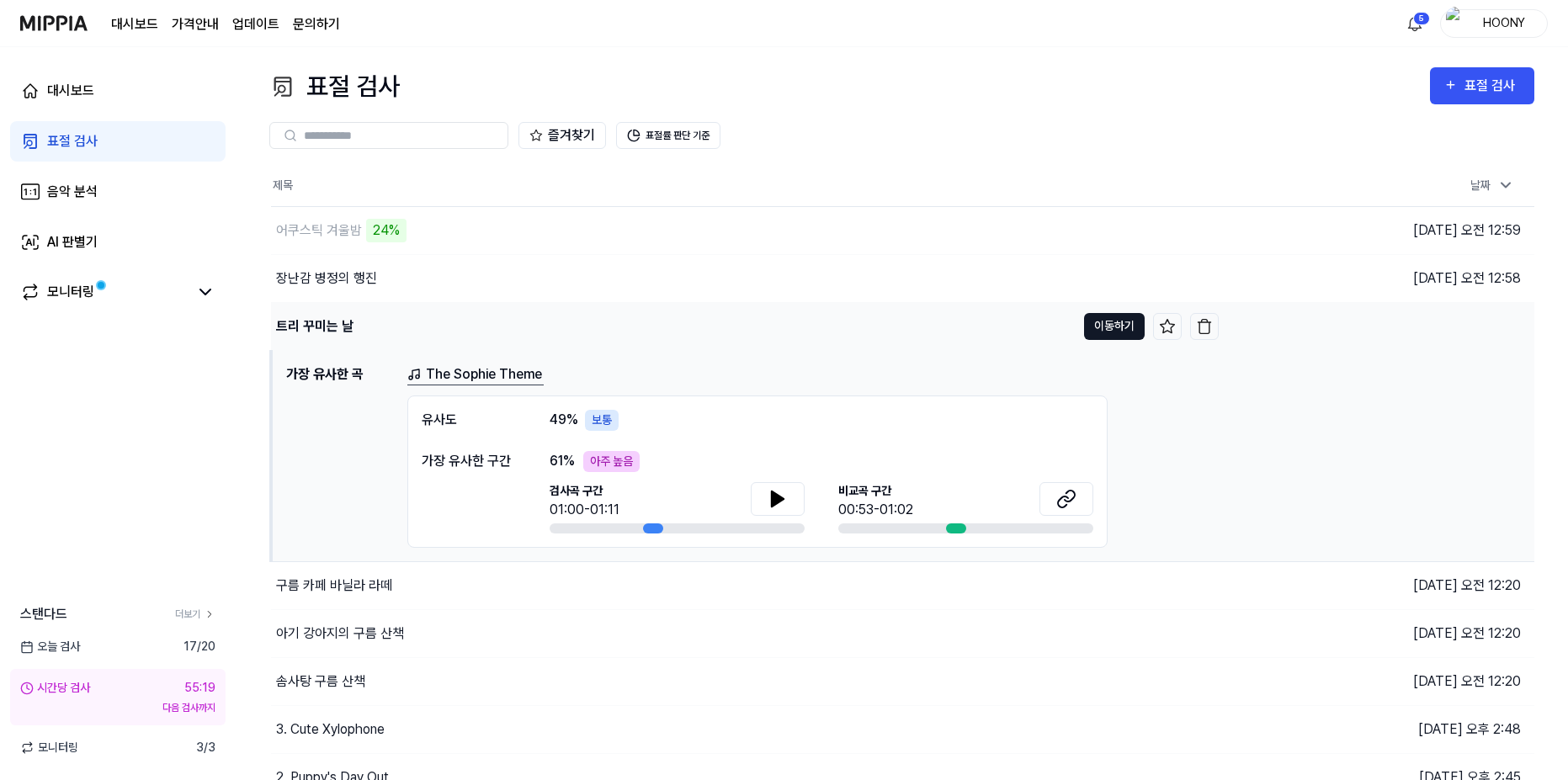
click at [1101, 331] on button "이동하기" at bounding box center [1114, 326] width 60 height 26
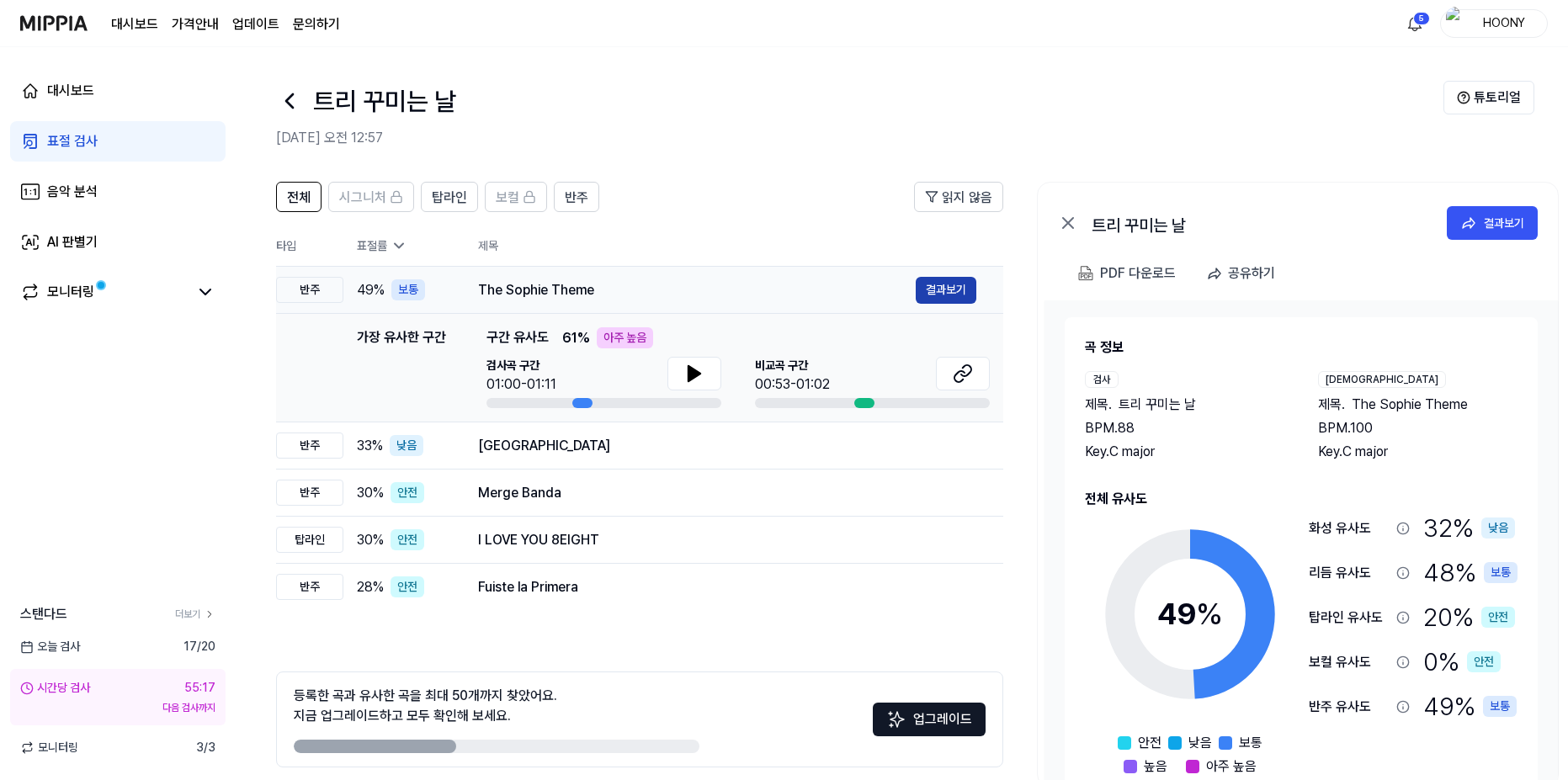
click at [931, 287] on button "결과보기" at bounding box center [946, 290] width 60 height 26
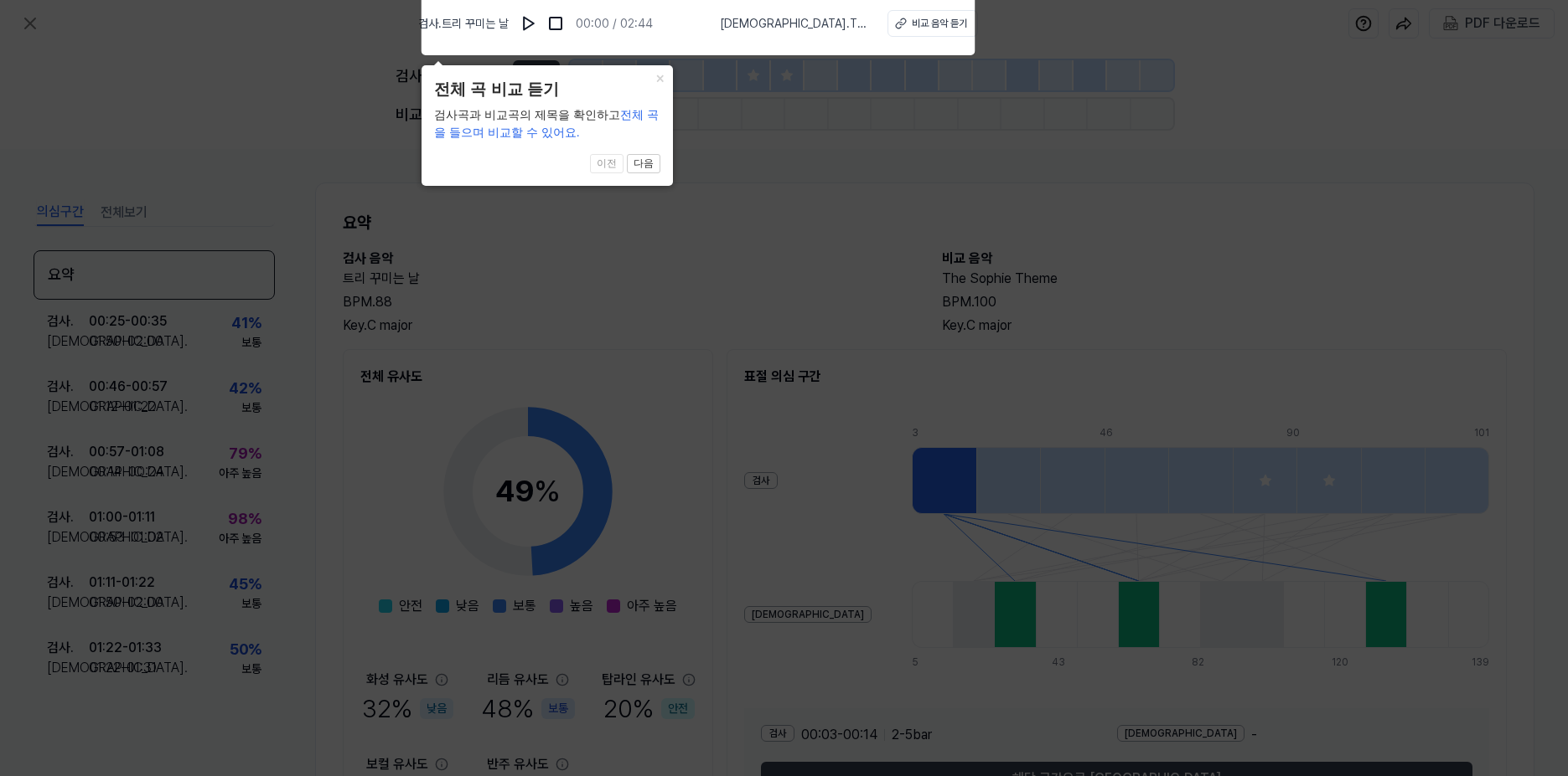
click at [775, 117] on icon at bounding box center [784, 384] width 1568 height 784
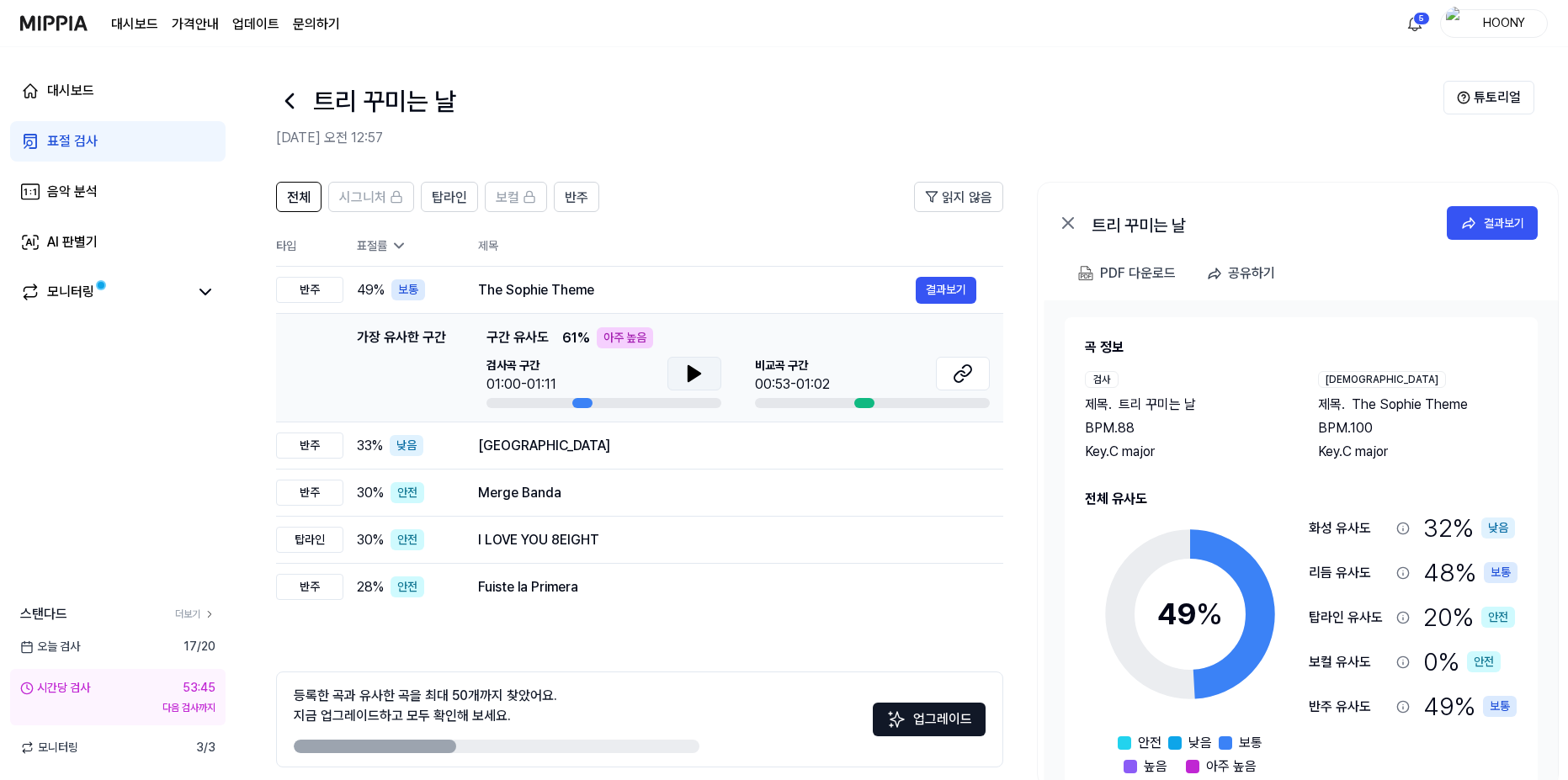
click at [671, 360] on button at bounding box center [694, 373] width 54 height 34
click at [691, 381] on icon at bounding box center [694, 373] width 20 height 20
click at [967, 376] on icon at bounding box center [966, 371] width 10 height 11
click at [105, 148] on link "표절 검사" at bounding box center [118, 141] width 215 height 41
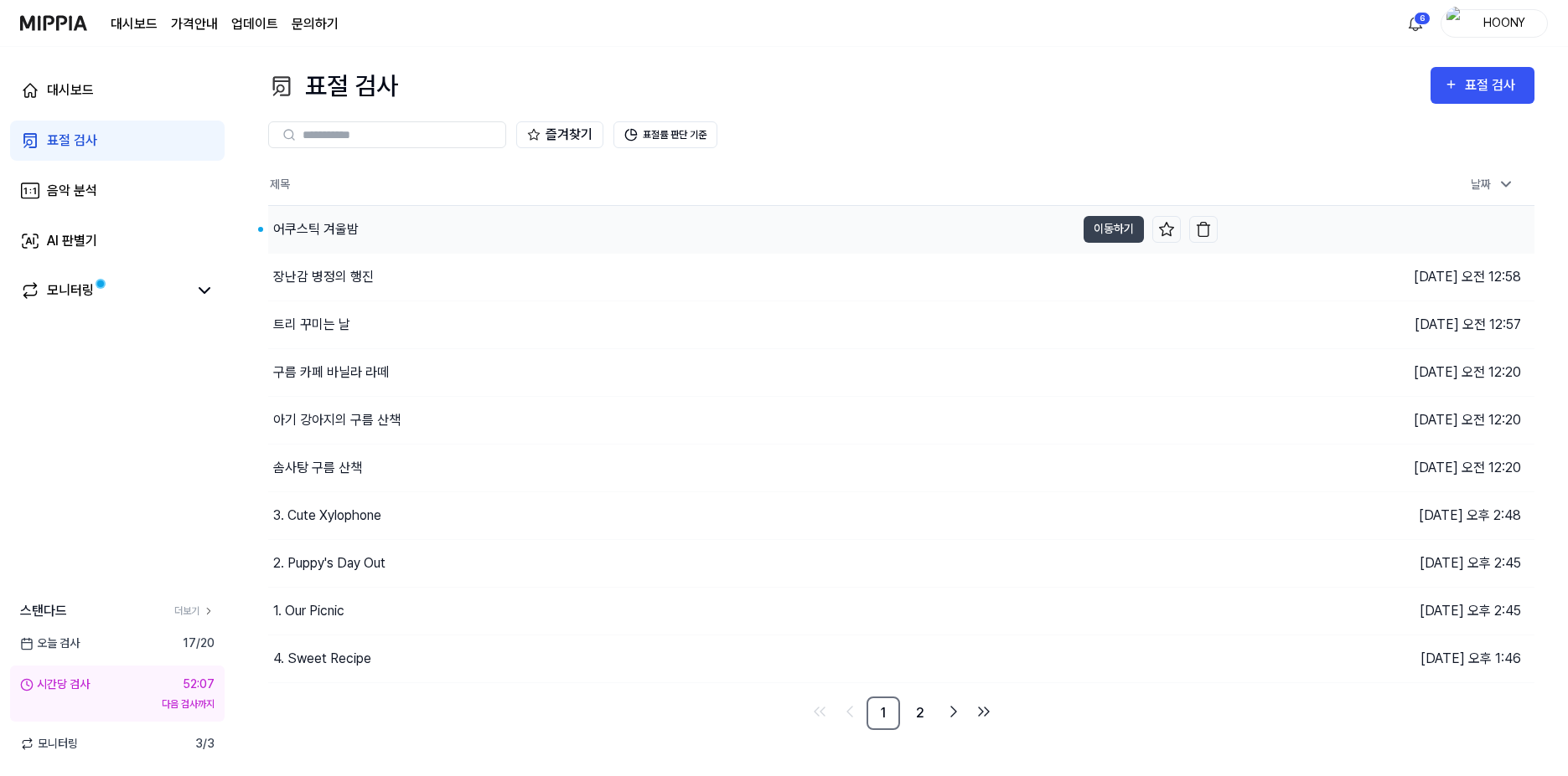
click at [402, 231] on div "어쿠스틱 겨울밤" at bounding box center [671, 230] width 807 height 47
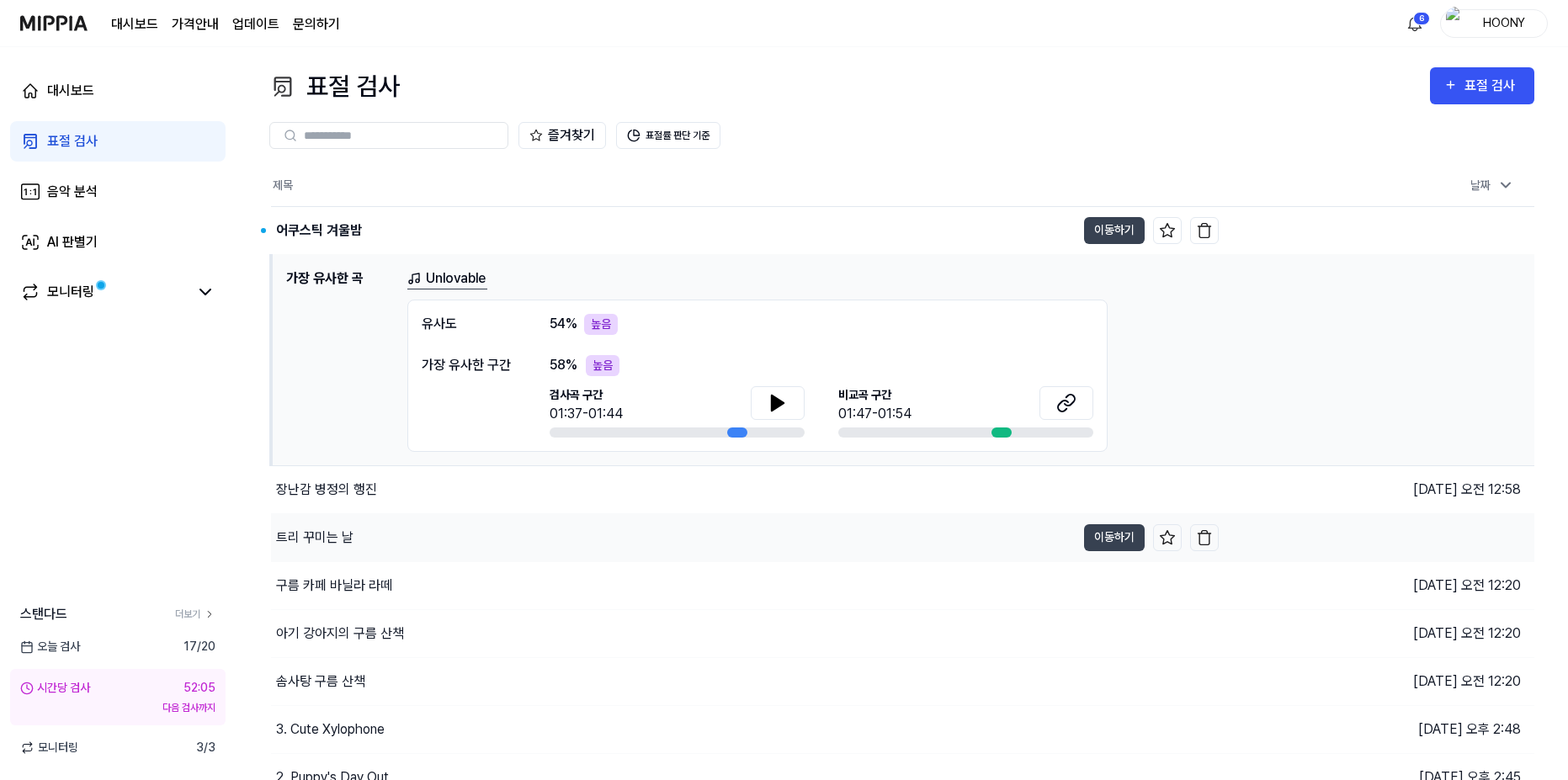
click at [464, 543] on div "트리 꾸미는 날" at bounding box center [673, 538] width 804 height 47
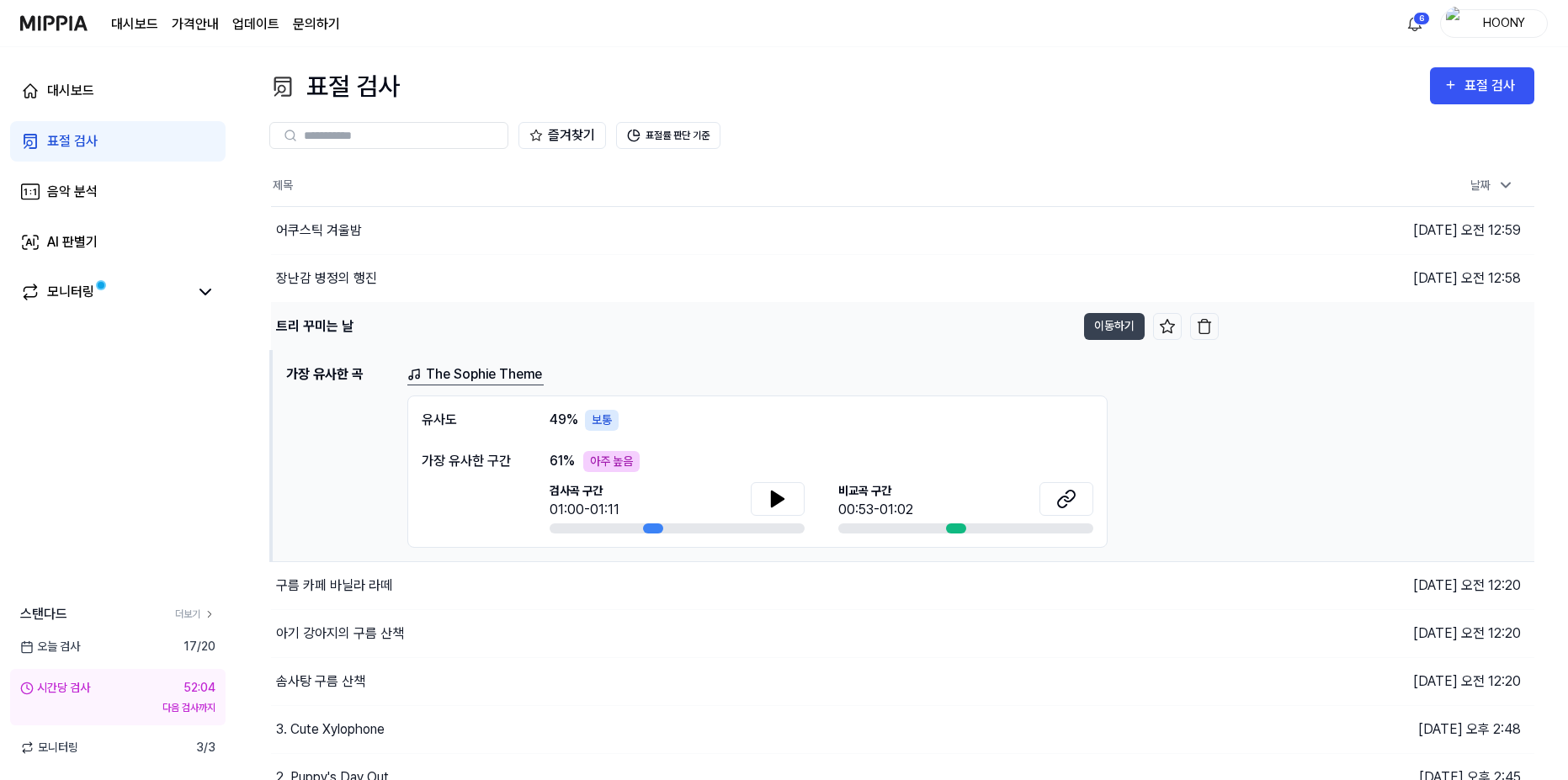
click at [549, 341] on div "트리 꾸미는 날" at bounding box center [673, 327] width 804 height 47
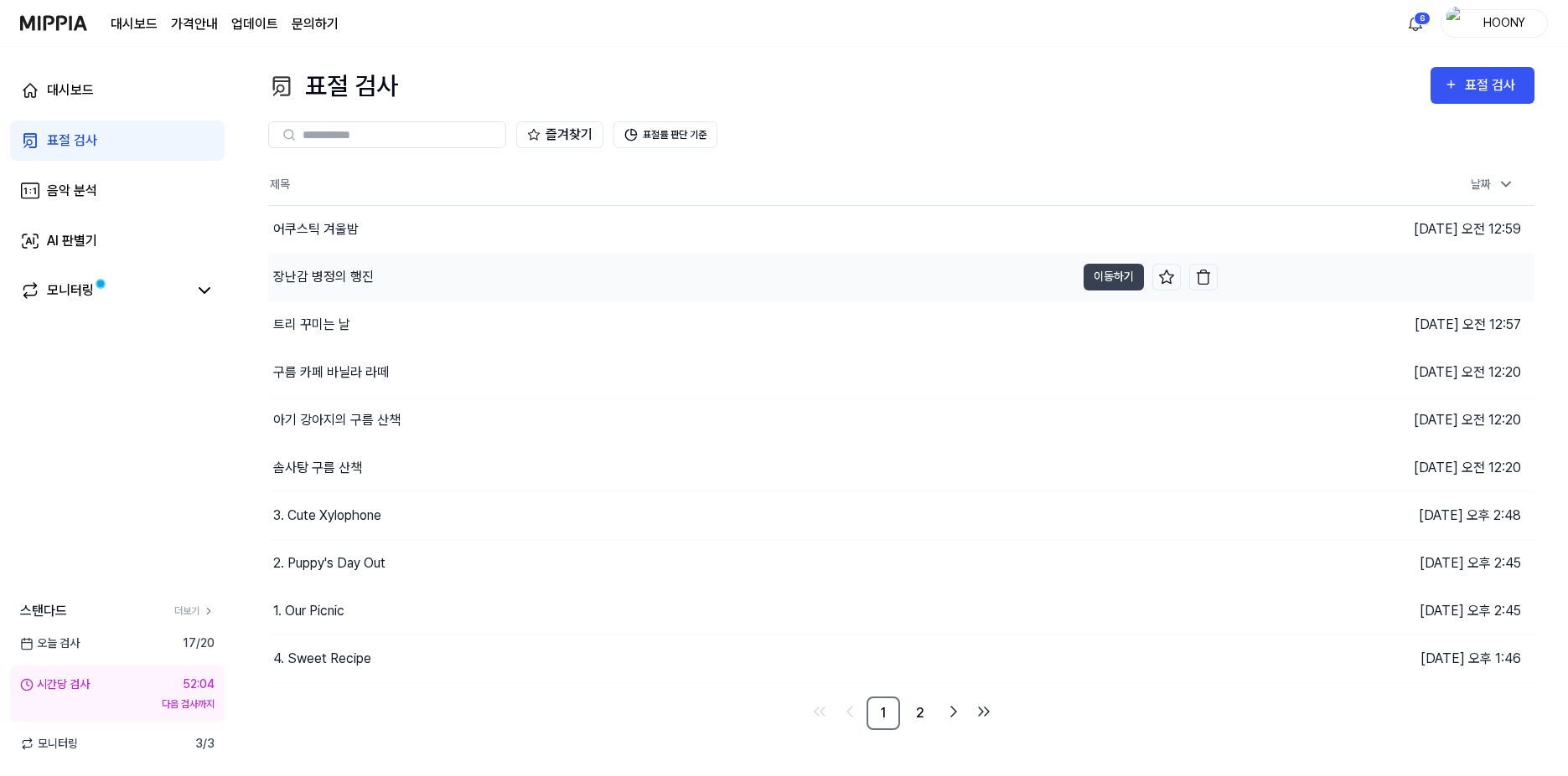
click at [548, 273] on div "장난감 병정의 행진" at bounding box center [671, 277] width 807 height 47
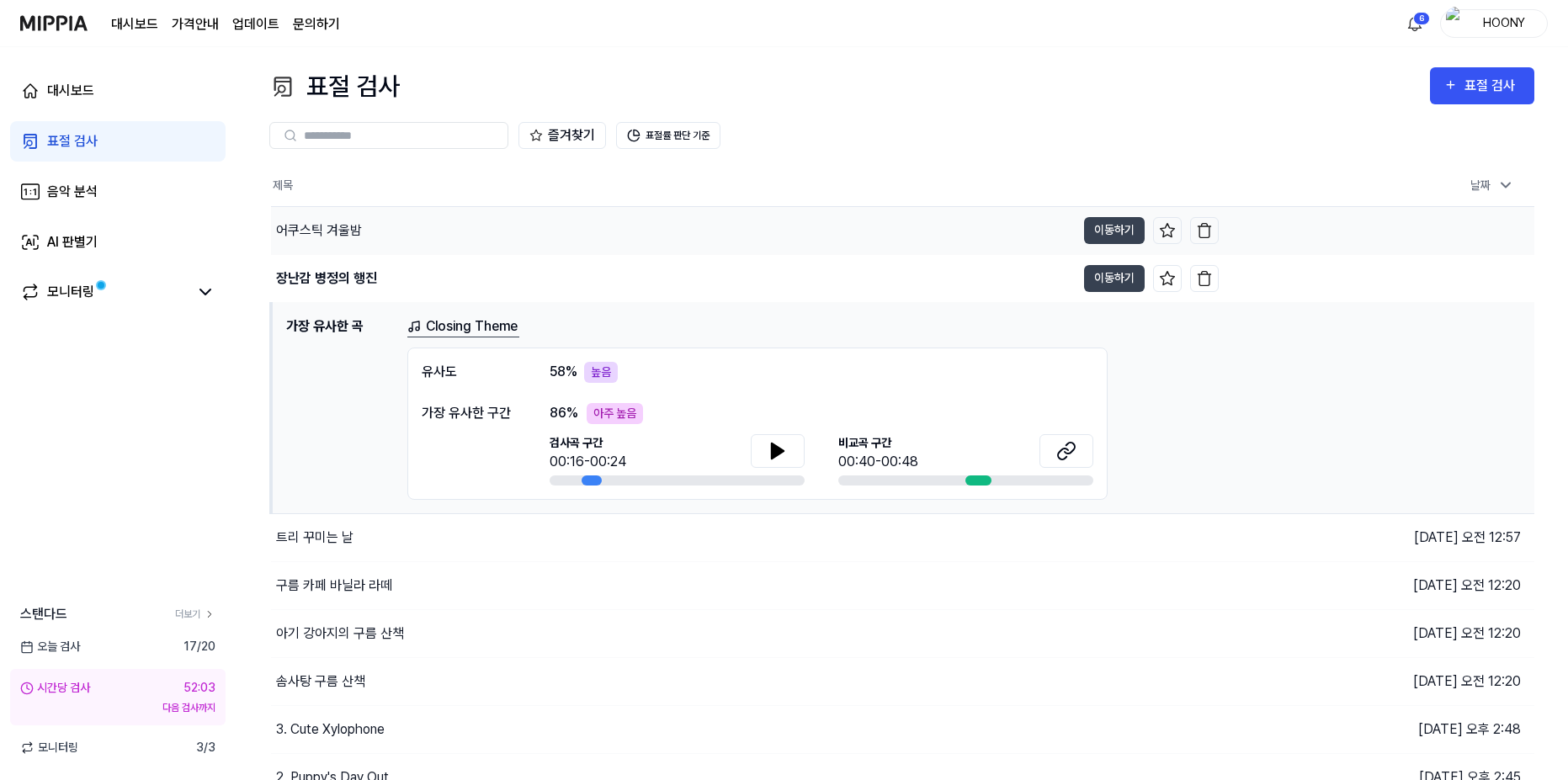
click at [549, 224] on div "어쿠스틱 겨울밤" at bounding box center [673, 231] width 804 height 47
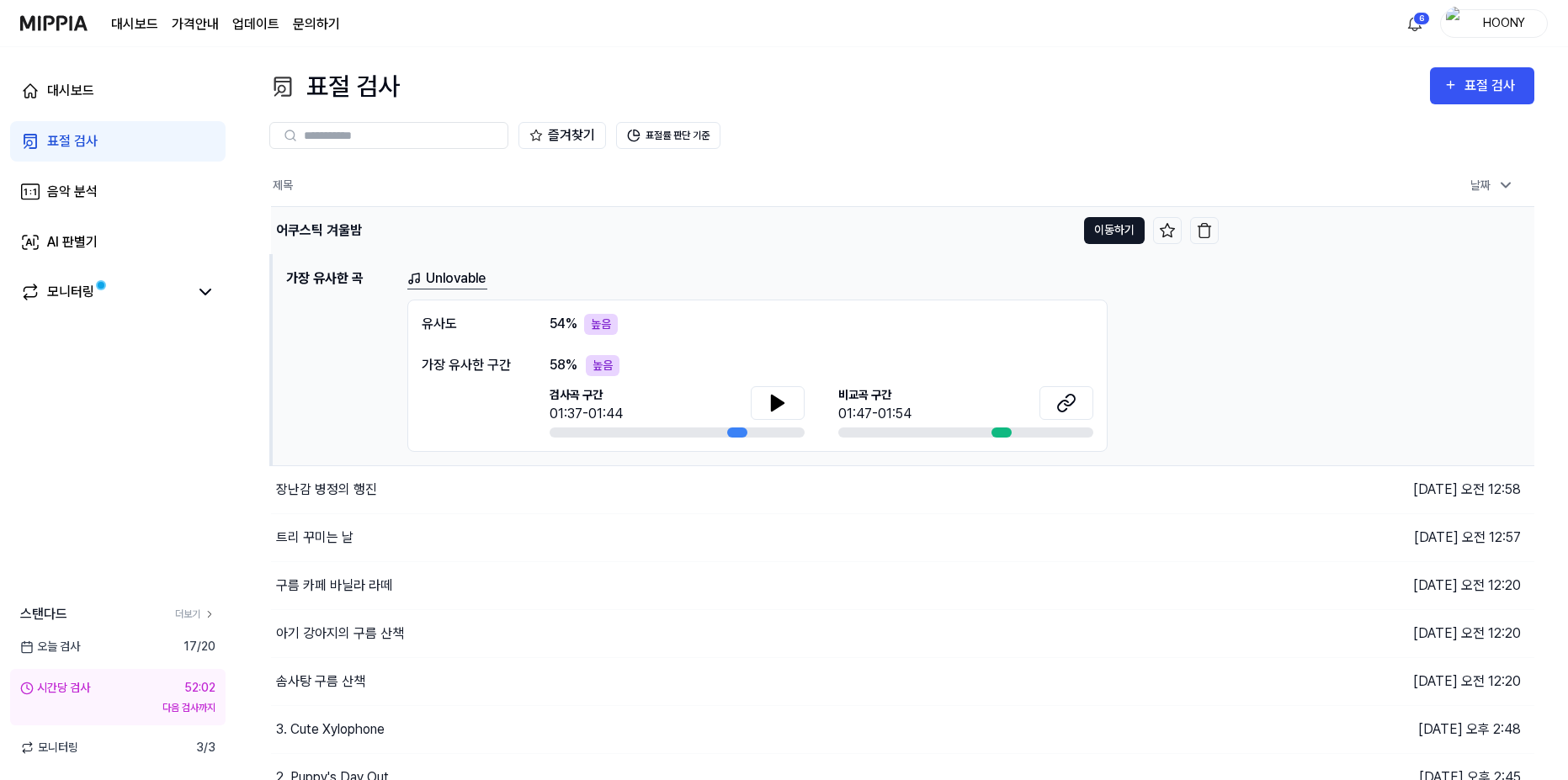
click at [1112, 234] on button "이동하기" at bounding box center [1114, 231] width 60 height 26
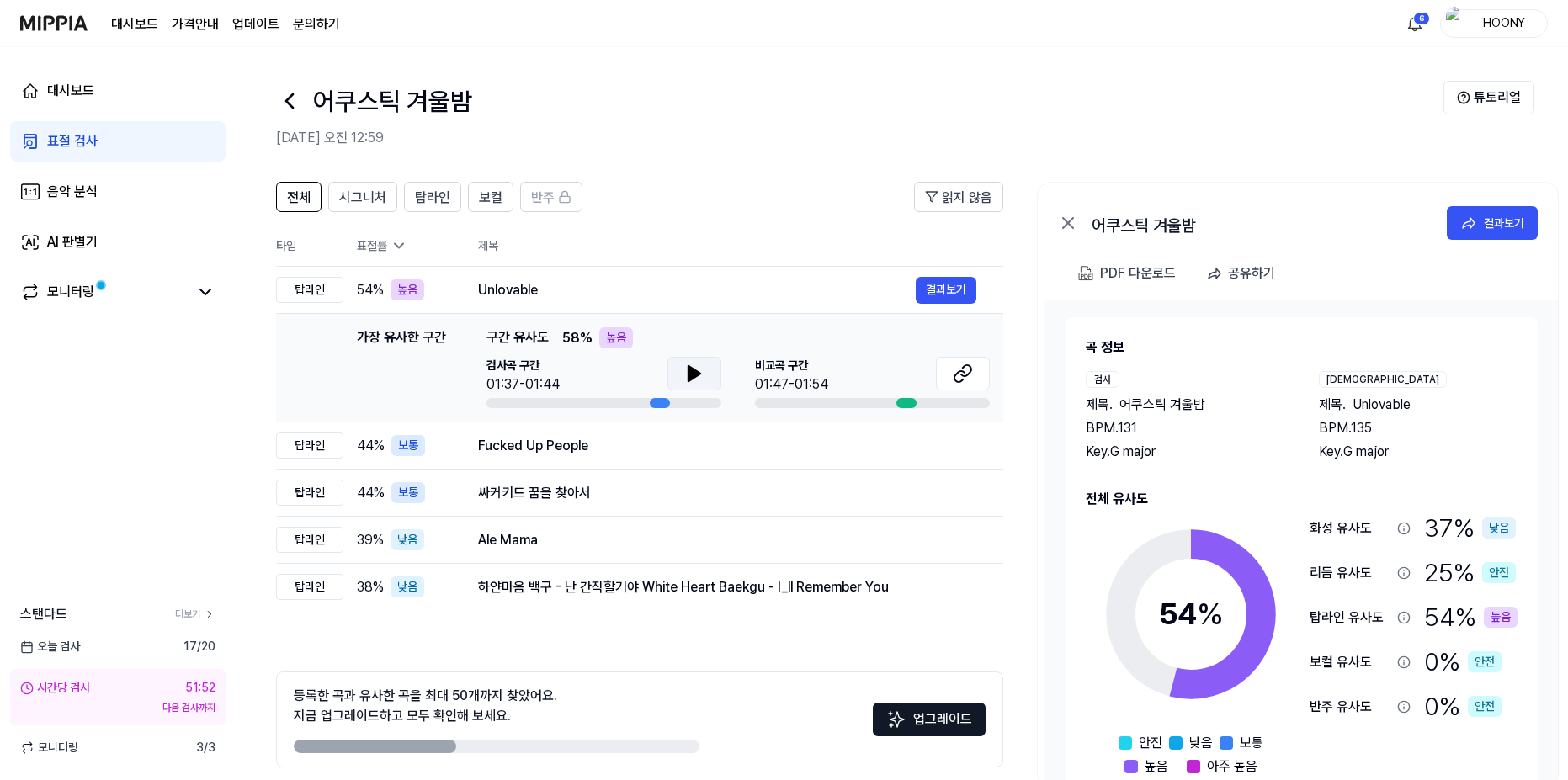
click at [698, 371] on icon at bounding box center [694, 373] width 20 height 20
click at [698, 371] on icon at bounding box center [698, 373] width 4 height 13
click at [963, 371] on icon at bounding box center [962, 373] width 20 height 20
click at [290, 98] on icon at bounding box center [289, 101] width 26 height 26
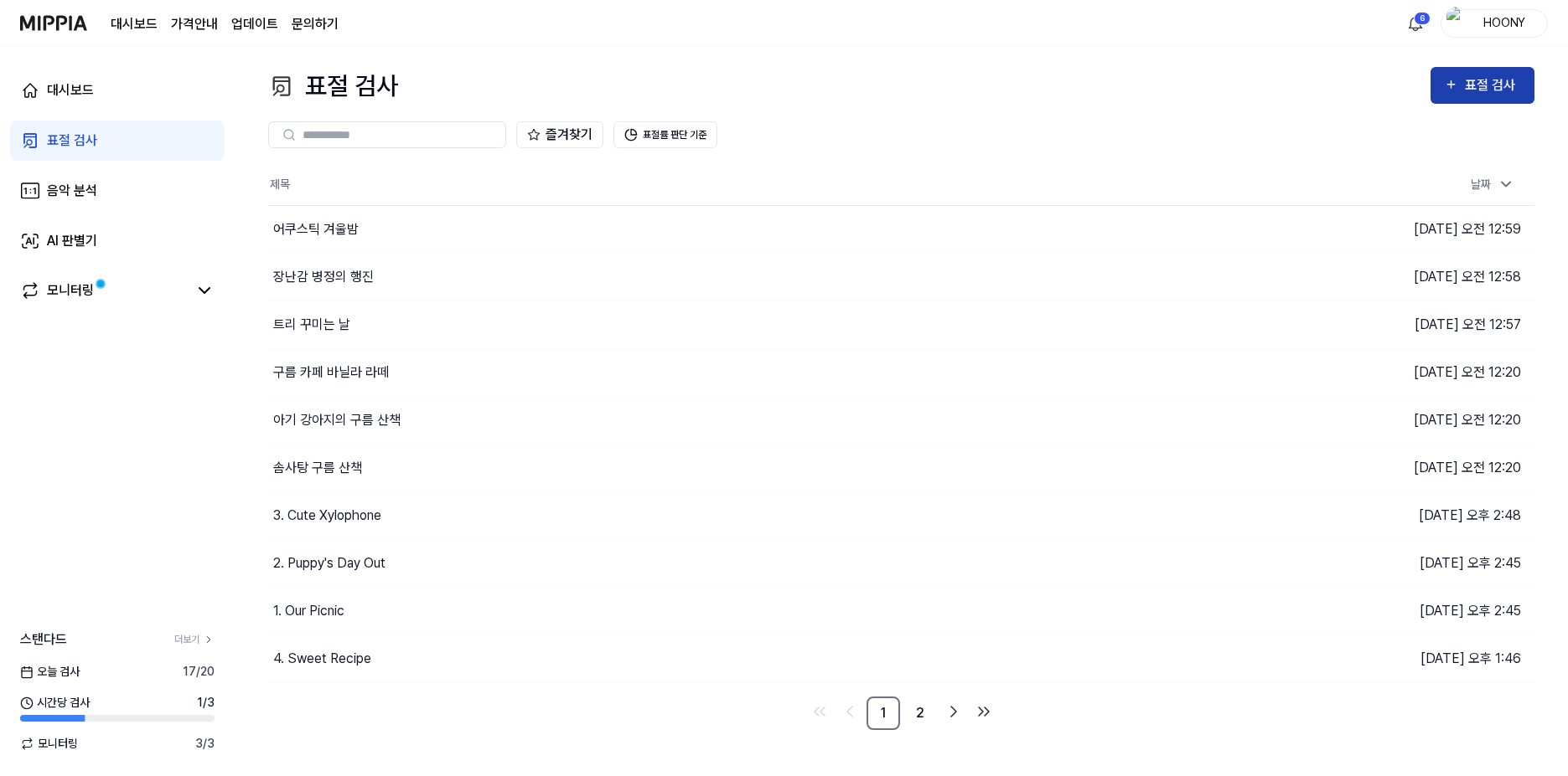
click at [1499, 83] on div "표절 검사" at bounding box center [1493, 85] width 56 height 22
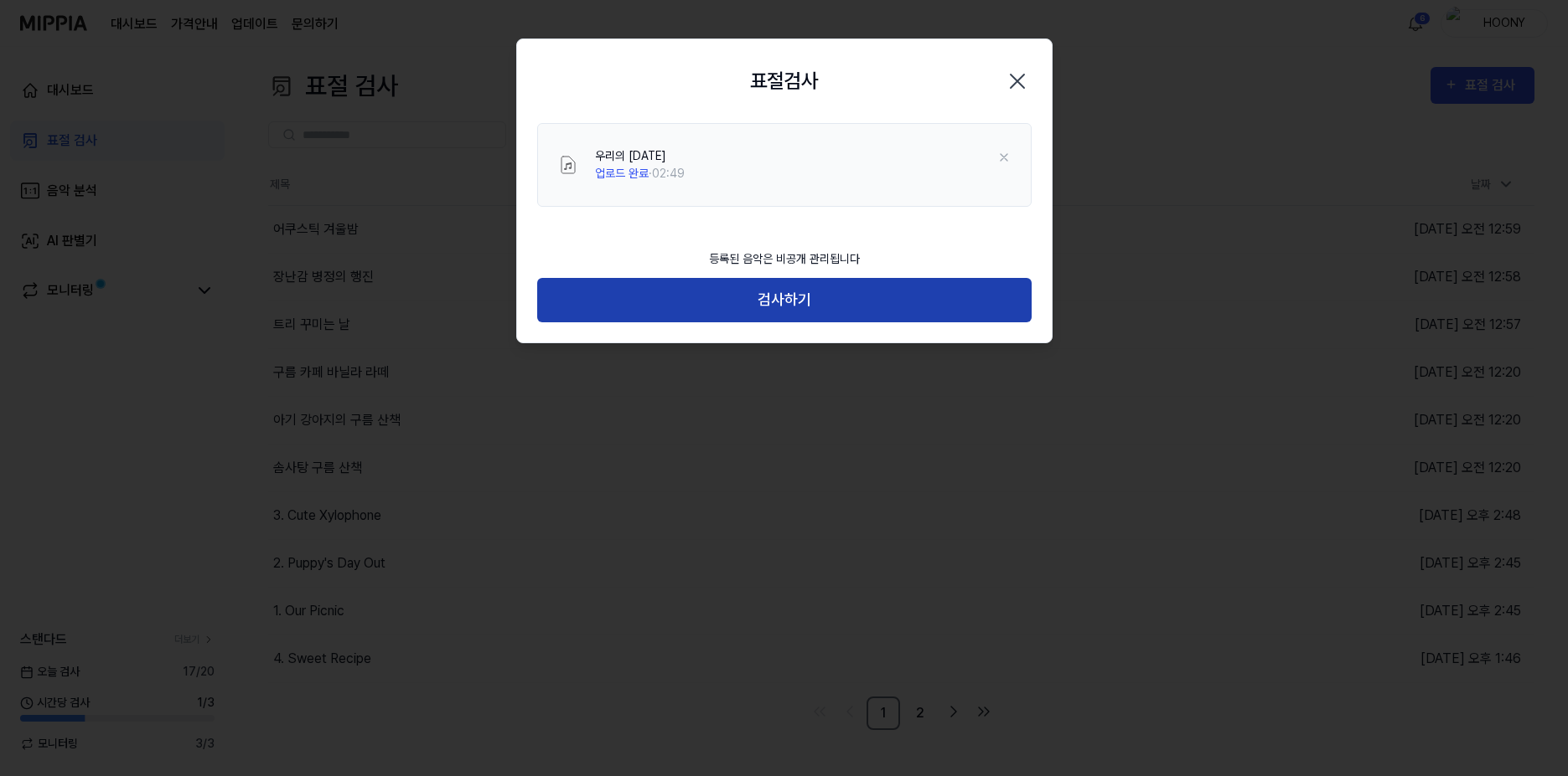
click at [846, 305] on button "검사하기" at bounding box center [784, 300] width 494 height 44
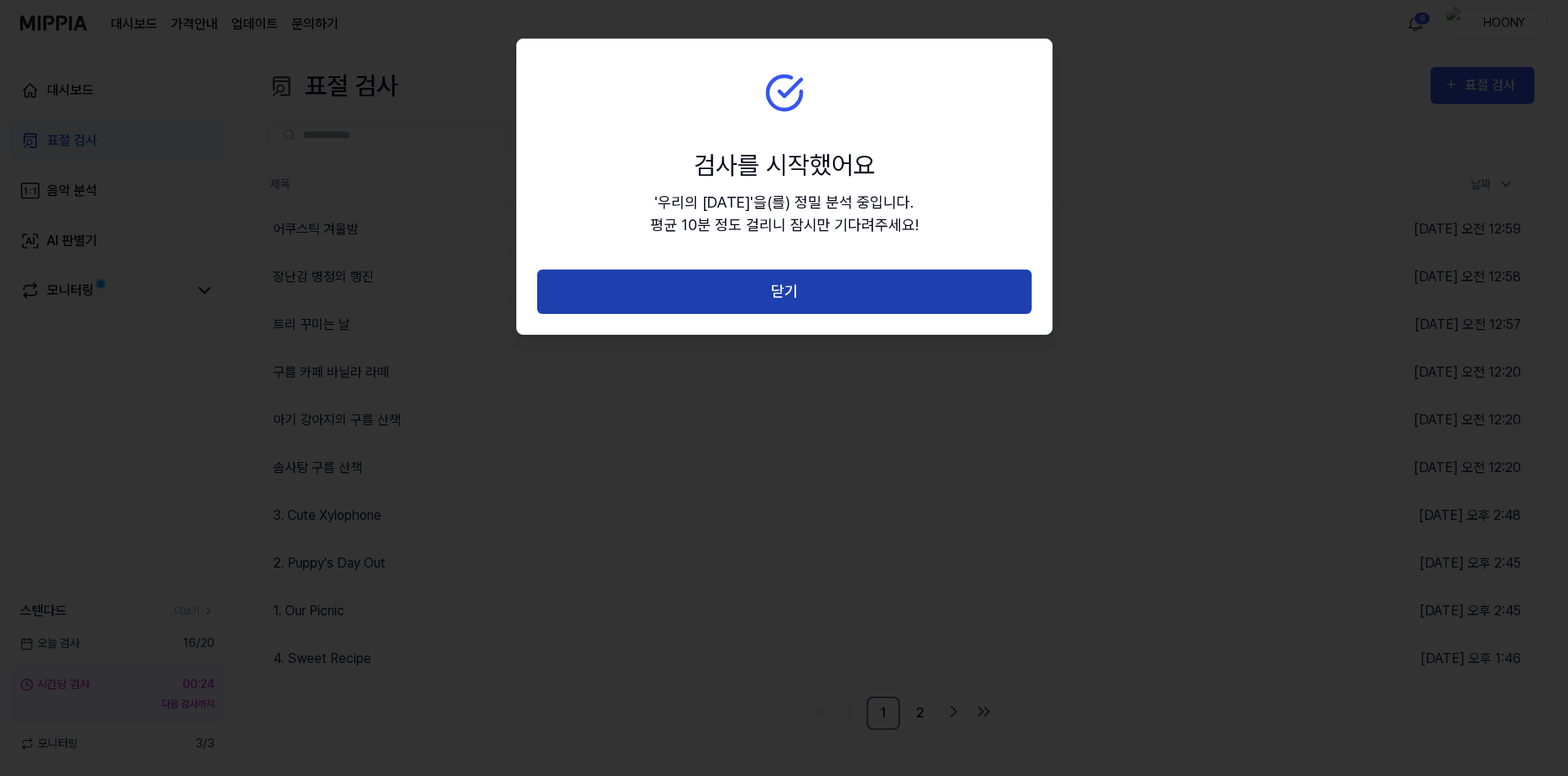
click at [879, 295] on button "닫기" at bounding box center [784, 292] width 494 height 44
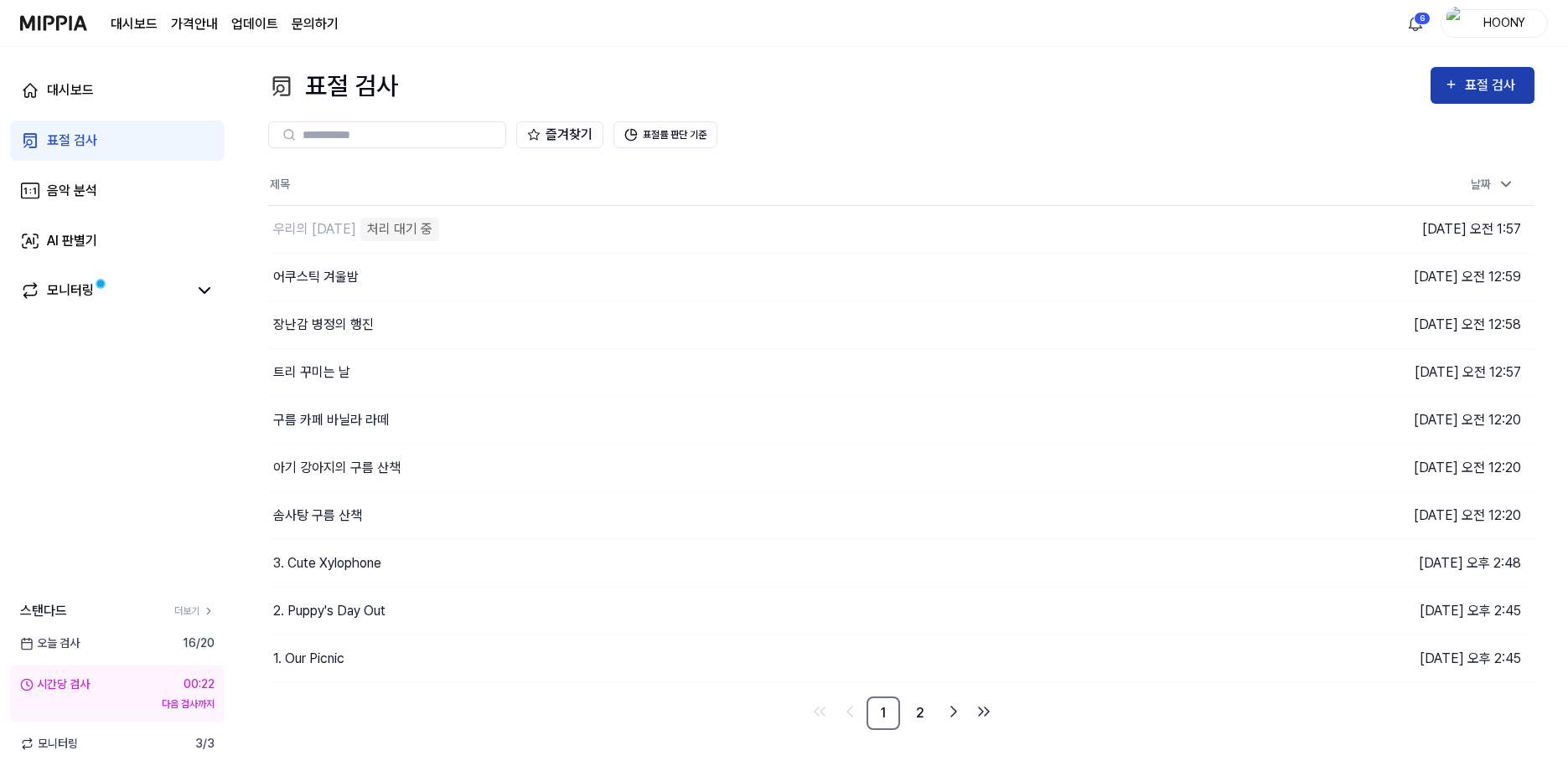
click at [1480, 79] on div "표절 검사" at bounding box center [1493, 85] width 56 height 22
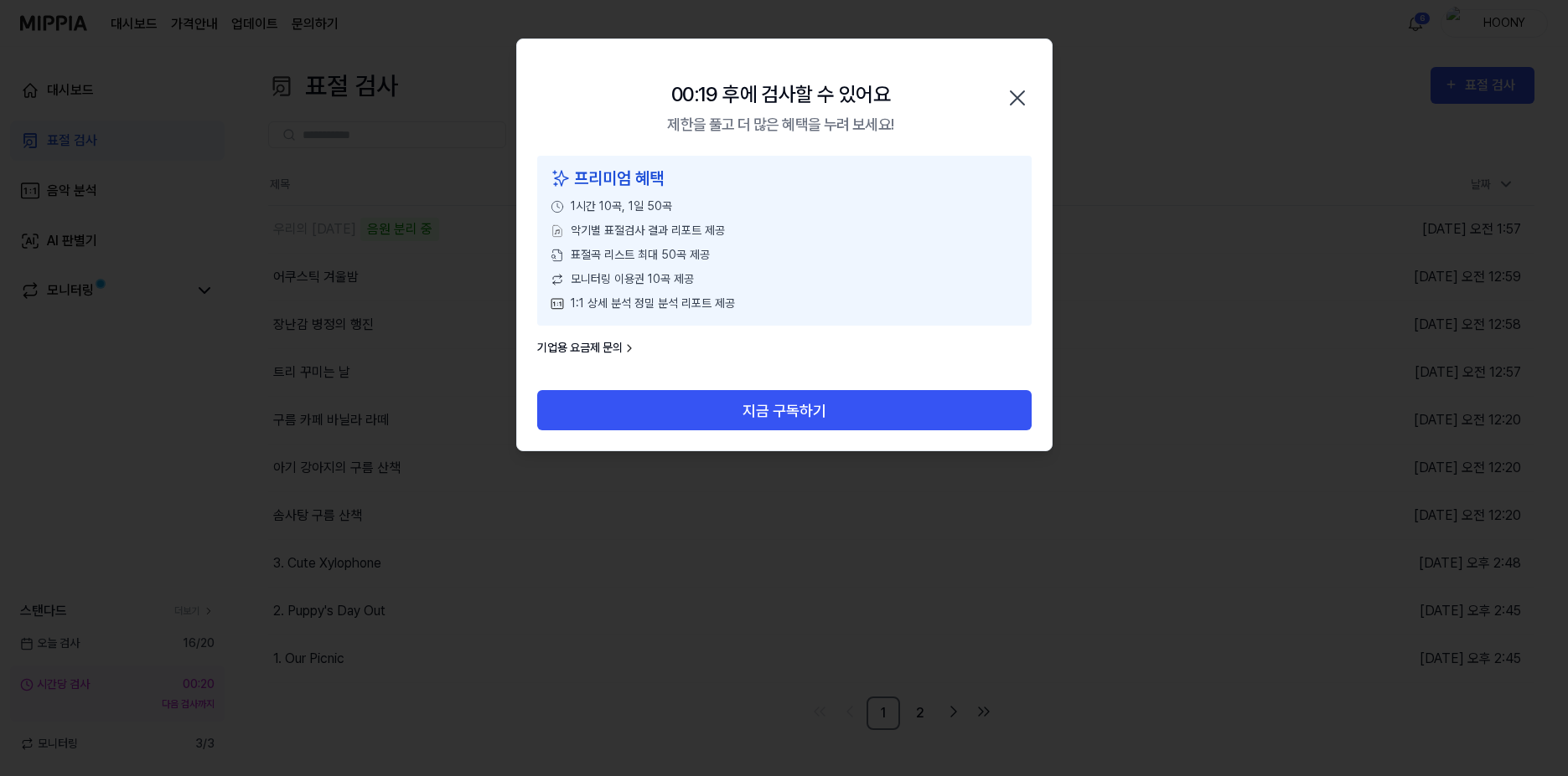
click at [1018, 93] on icon "button" at bounding box center [1017, 98] width 26 height 26
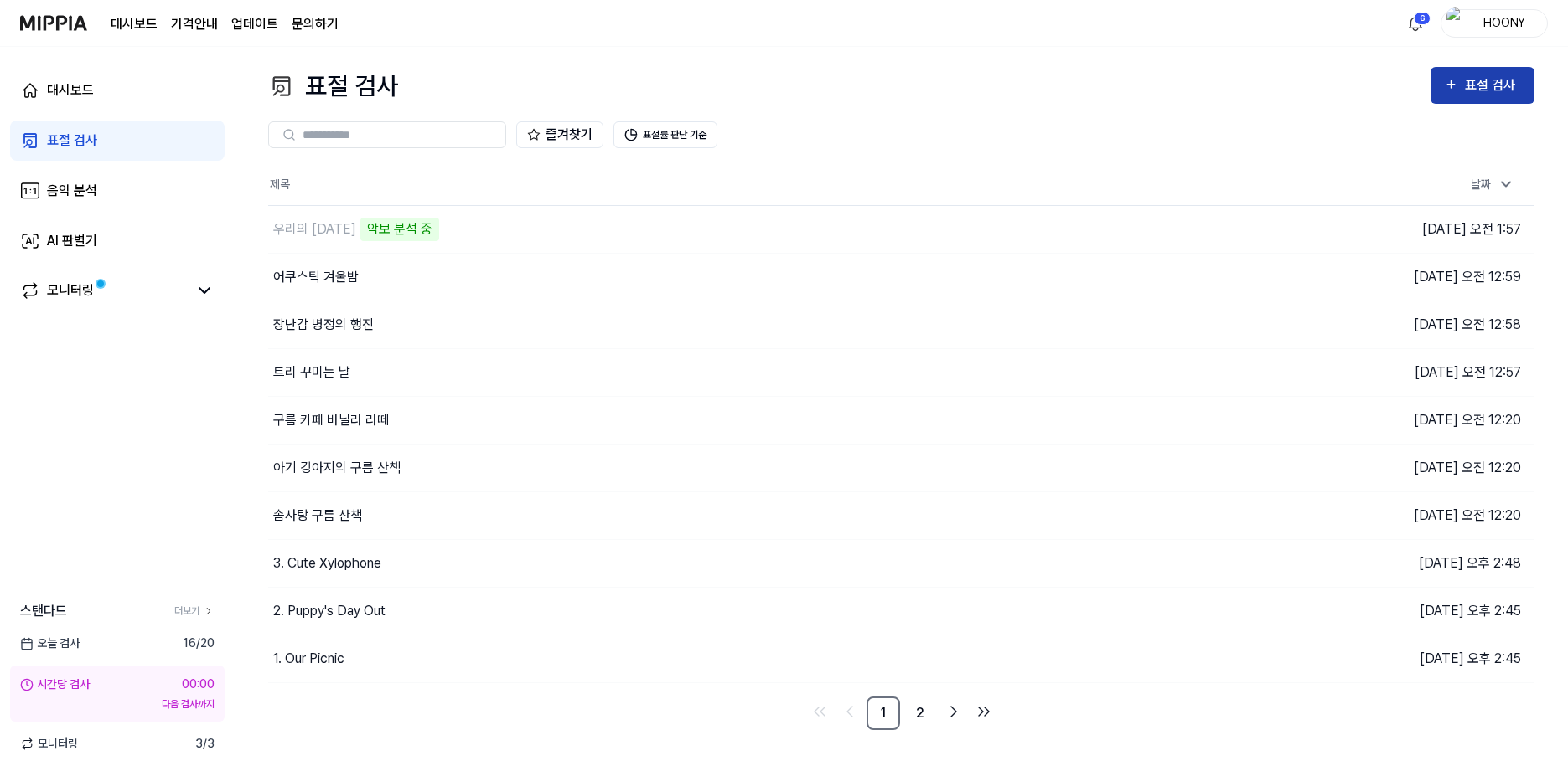
click at [1474, 86] on div "표절 검사" at bounding box center [1493, 85] width 56 height 22
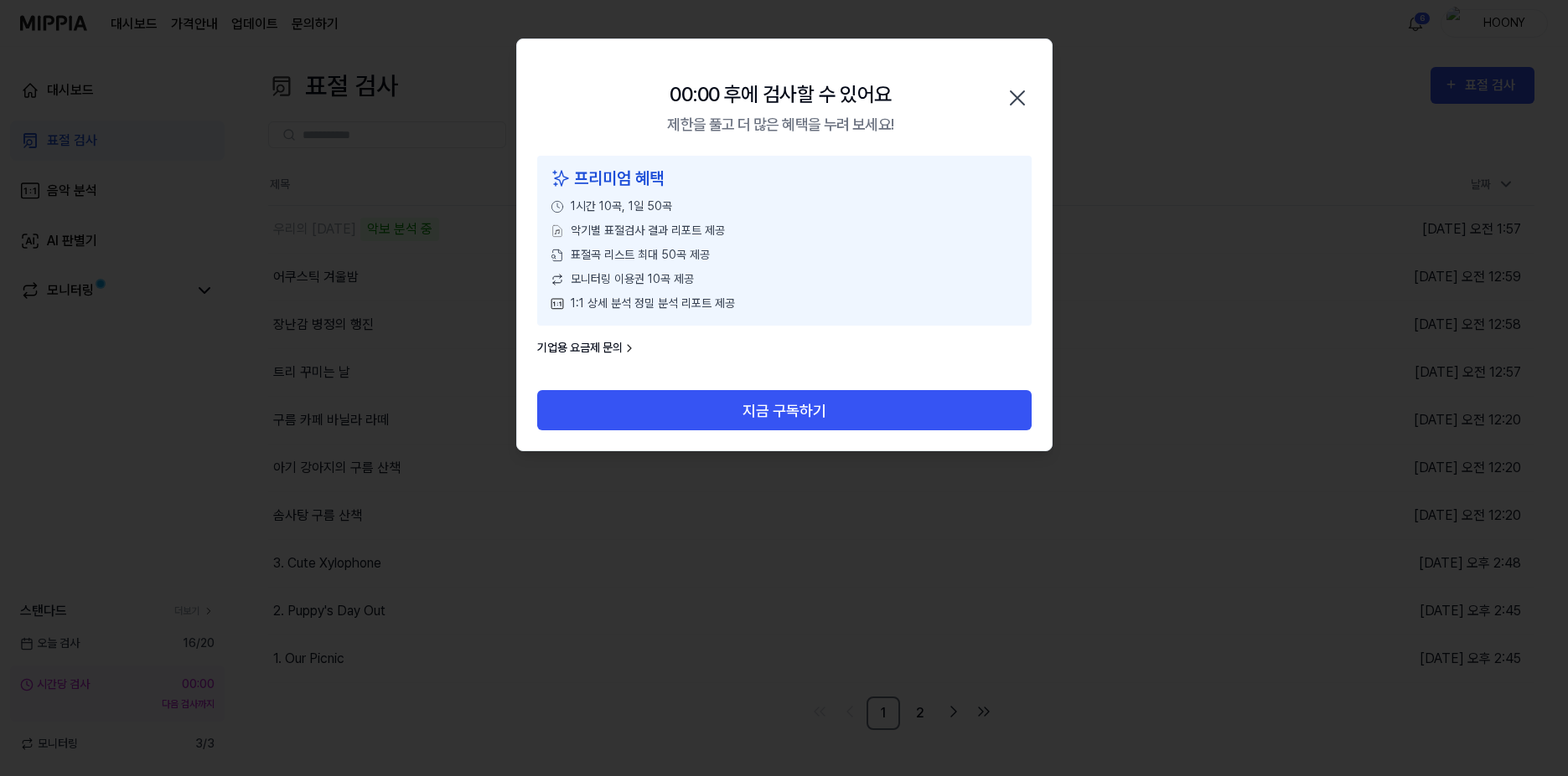
click at [1015, 103] on icon "button" at bounding box center [1017, 98] width 26 height 26
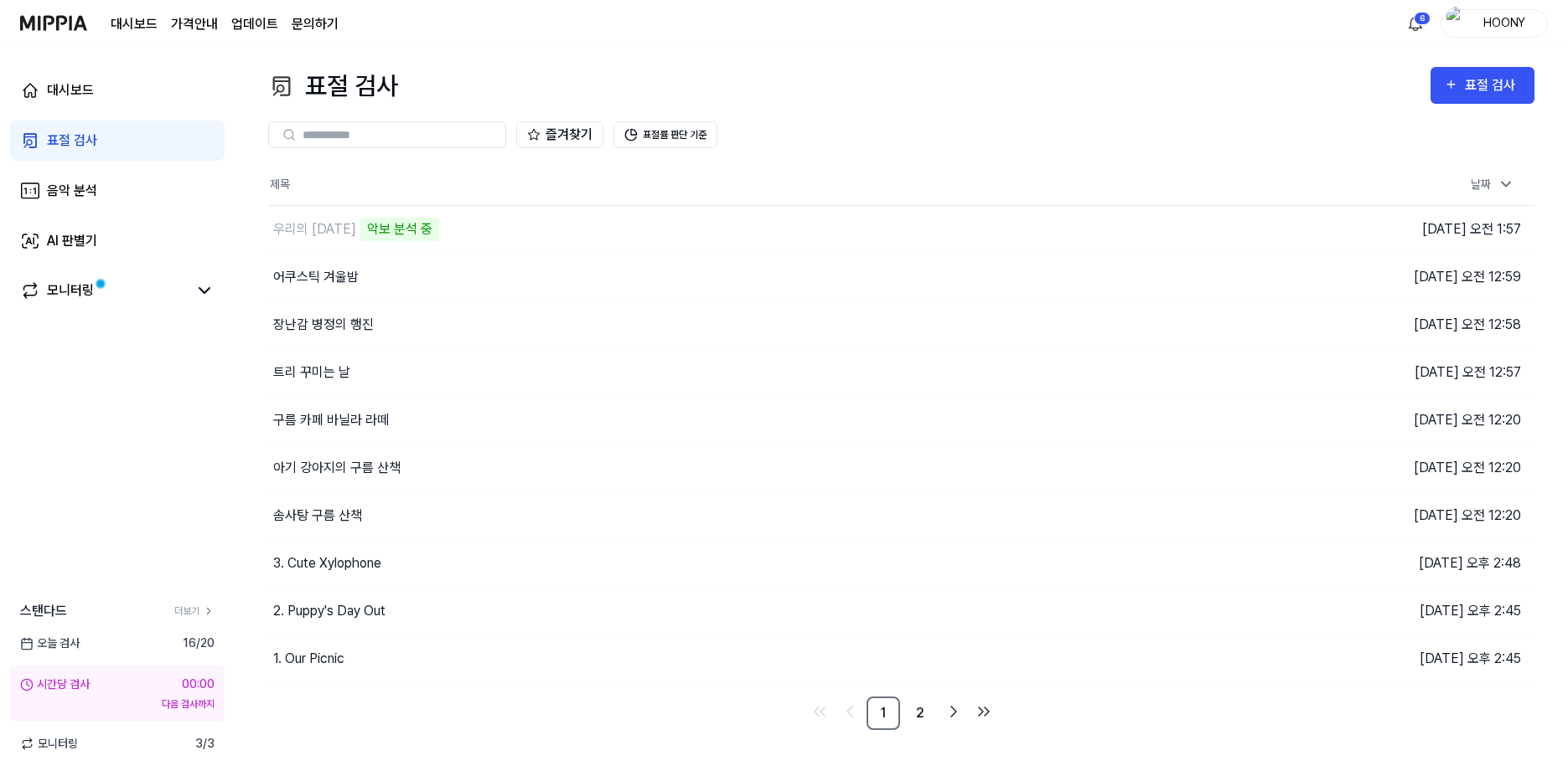
click at [157, 142] on link "표절 검사" at bounding box center [118, 140] width 215 height 40
click at [1448, 87] on icon "button" at bounding box center [1450, 84] width 14 height 20
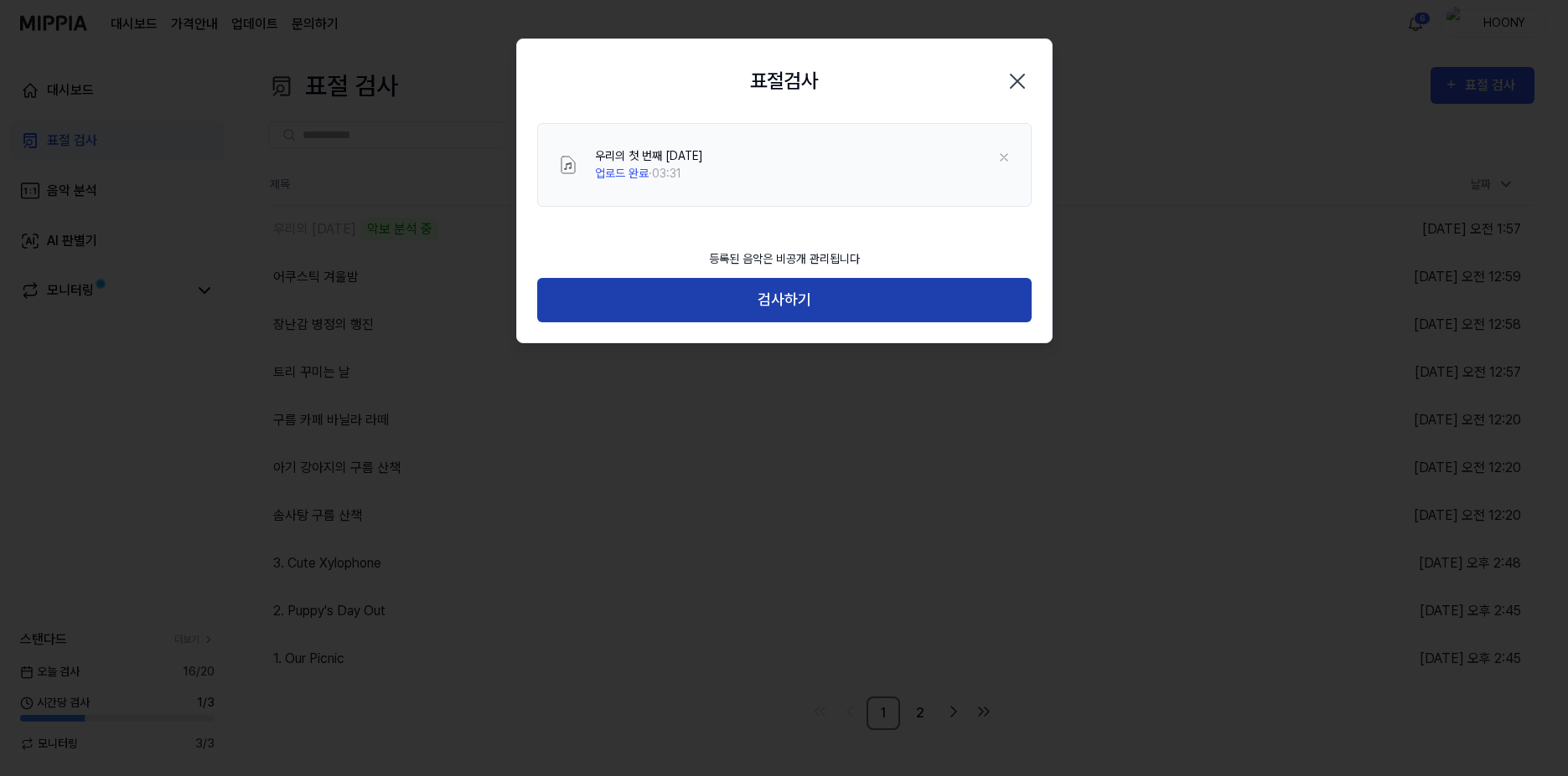
click at [815, 302] on button "검사하기" at bounding box center [784, 300] width 494 height 44
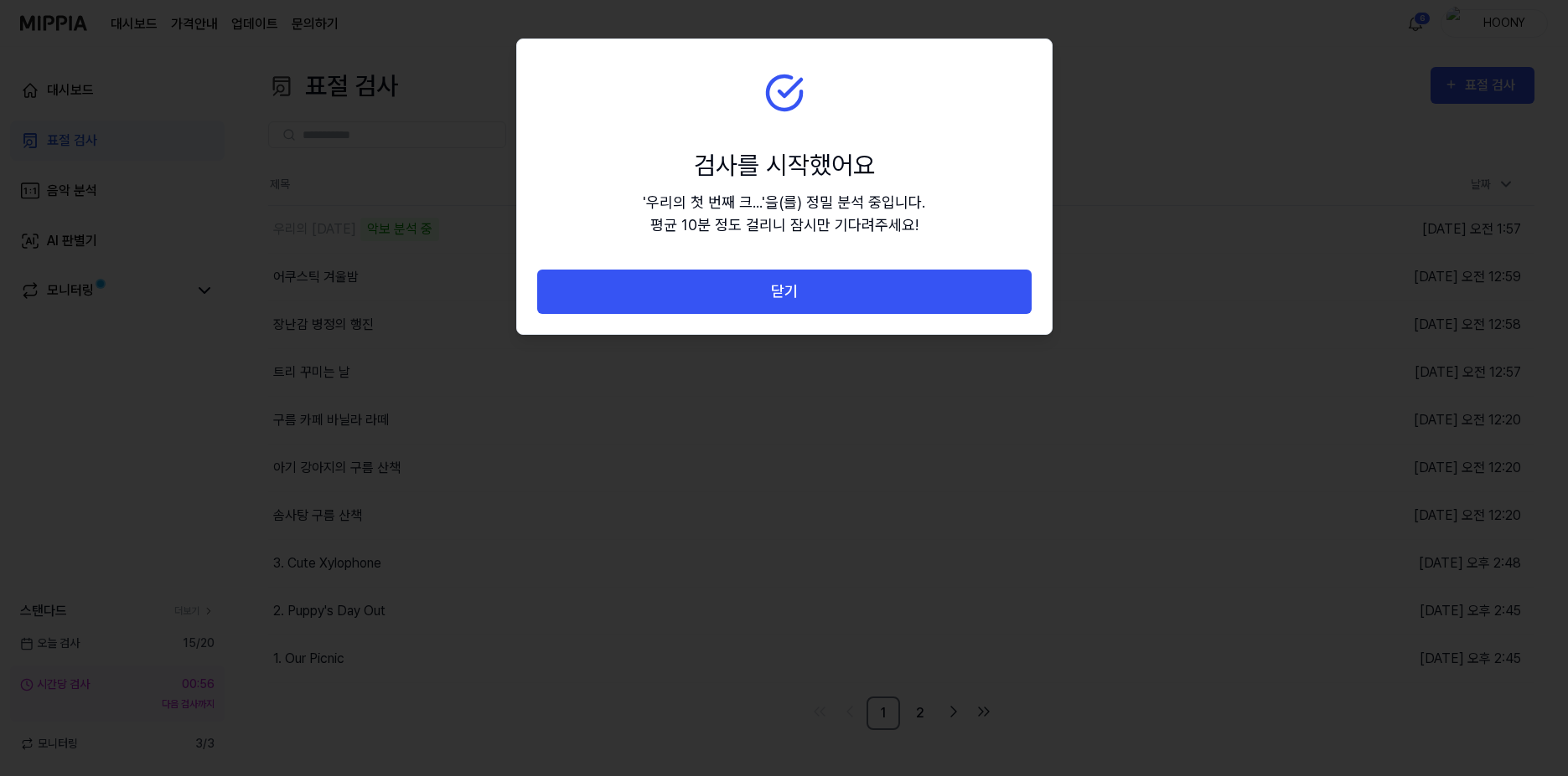
click at [815, 302] on button "닫기" at bounding box center [784, 292] width 494 height 44
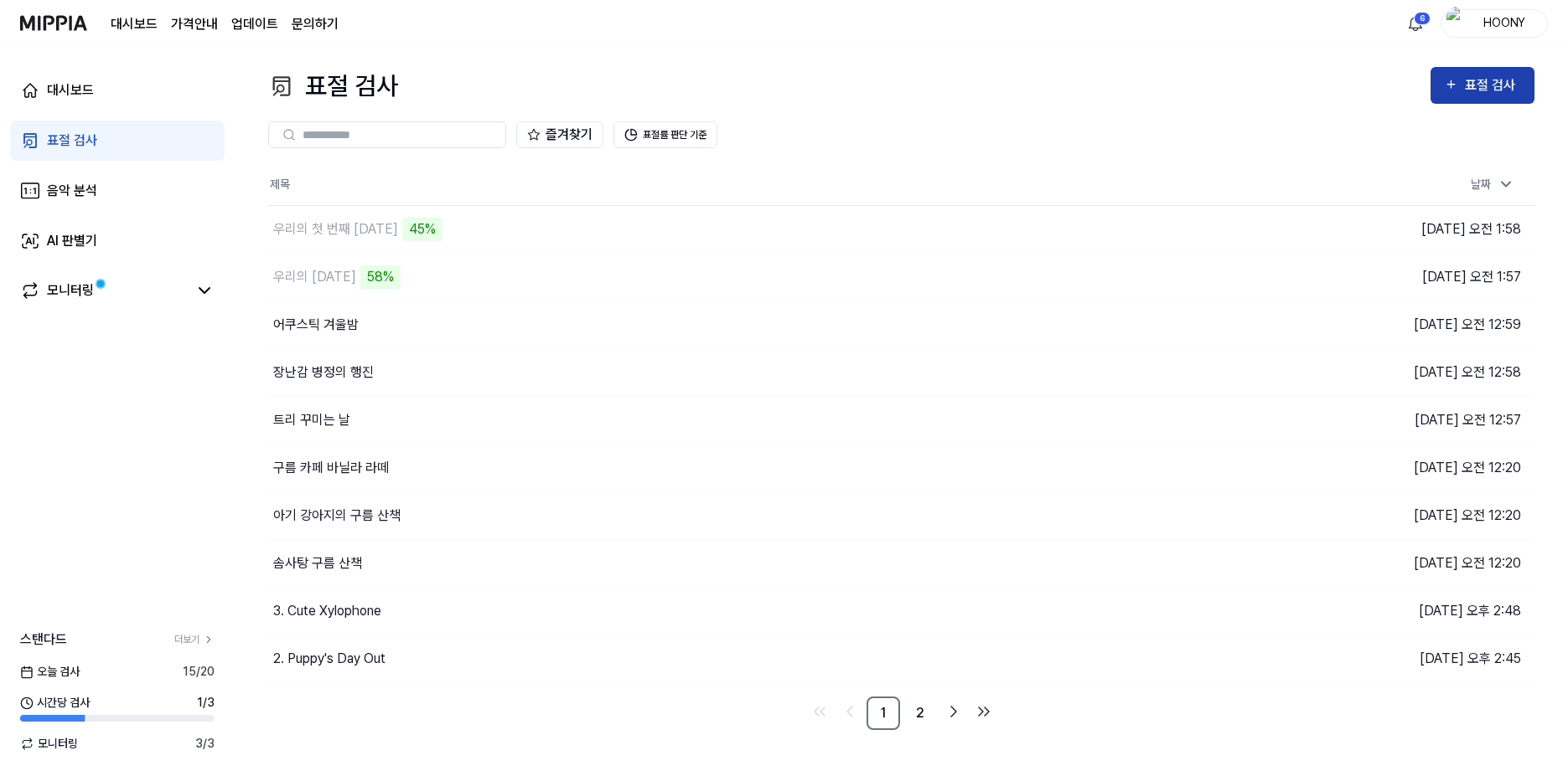
click at [1482, 86] on div "표절 검사" at bounding box center [1493, 85] width 56 height 22
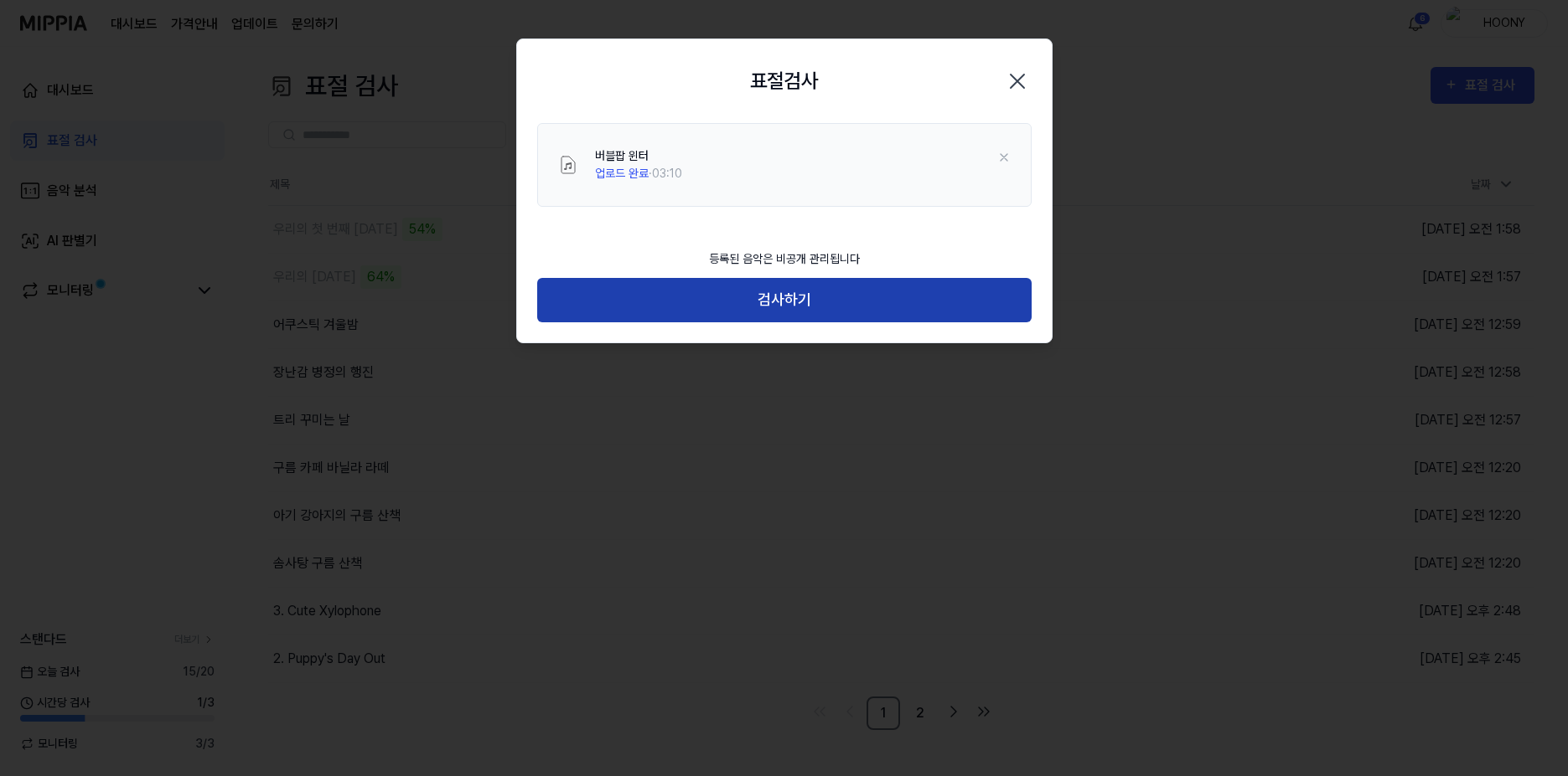
click at [838, 301] on button "검사하기" at bounding box center [784, 300] width 494 height 44
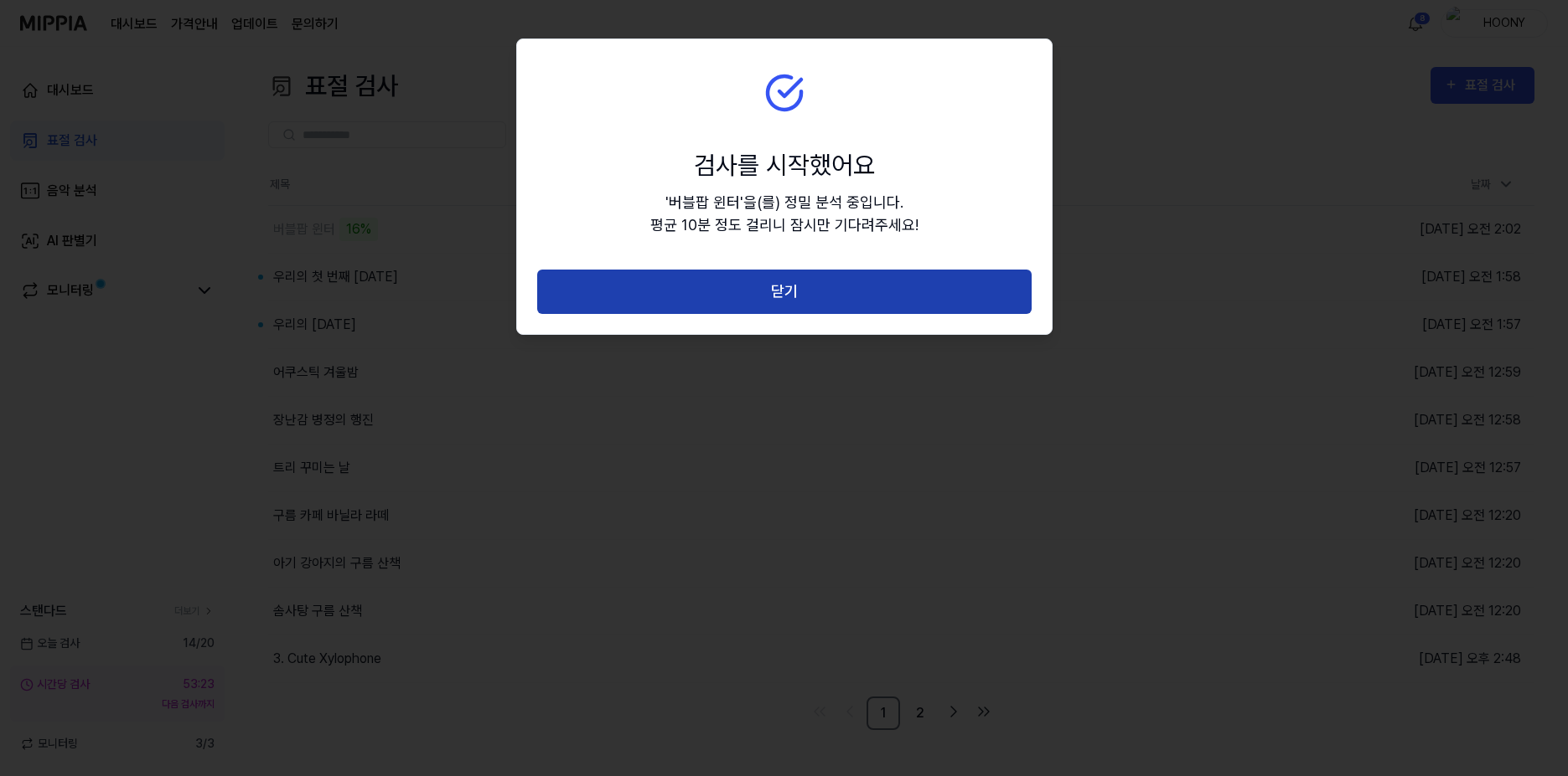
click at [835, 293] on button "닫기" at bounding box center [784, 292] width 494 height 44
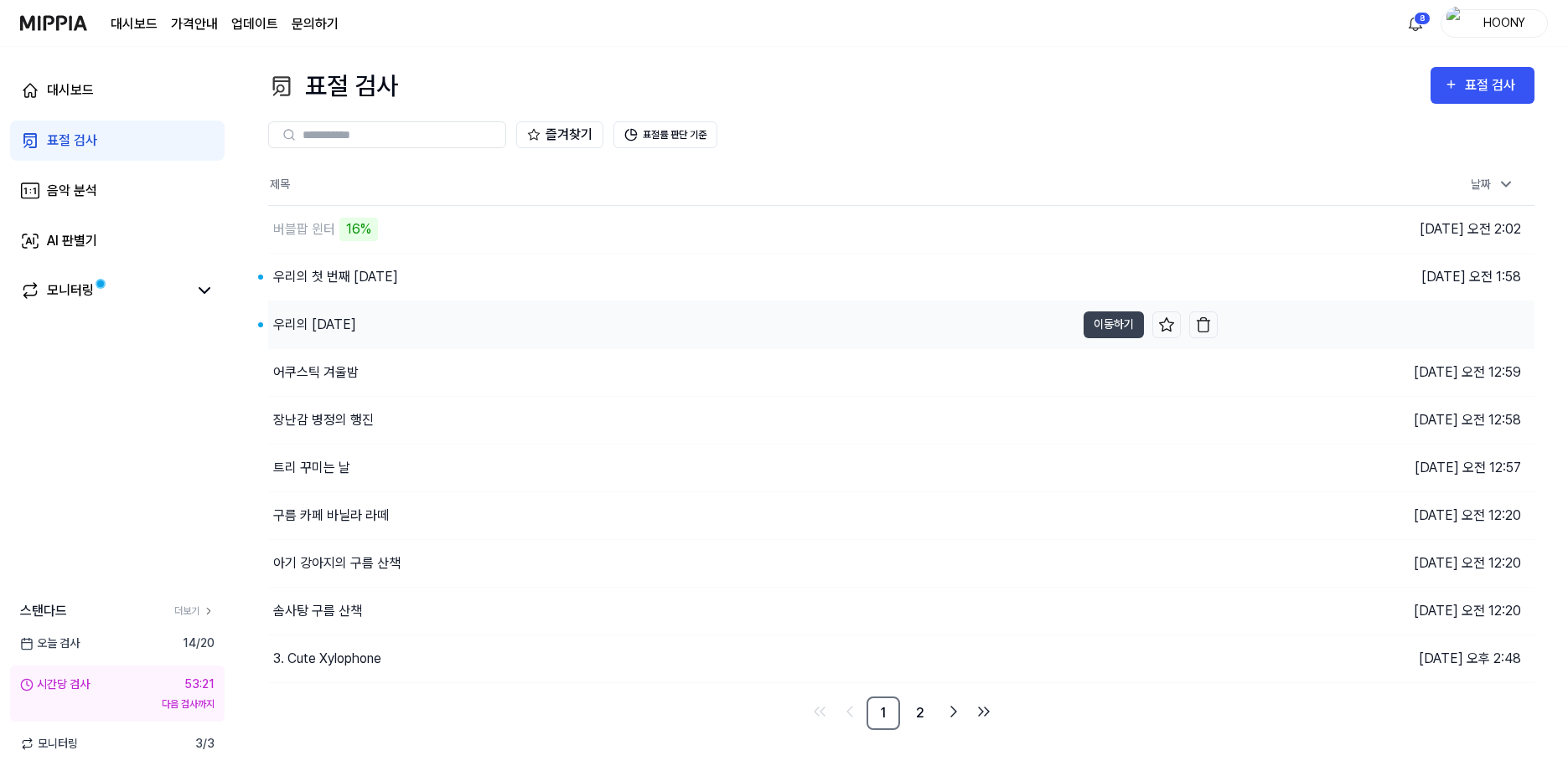
click at [347, 337] on div "우리의 크리스마스" at bounding box center [671, 325] width 807 height 47
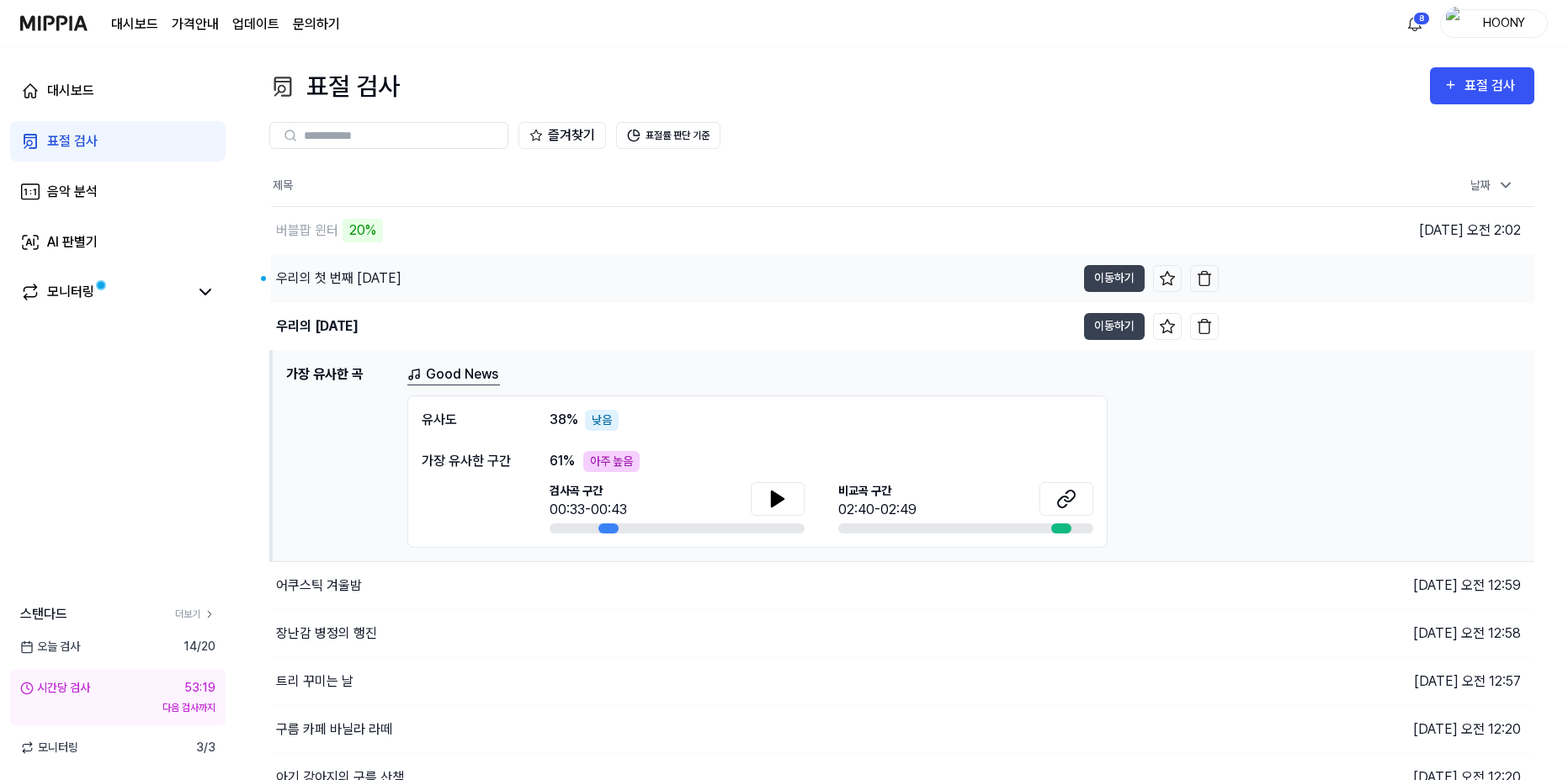
click at [351, 274] on div "우리의 첫 번째 크리스마스" at bounding box center [338, 278] width 126 height 20
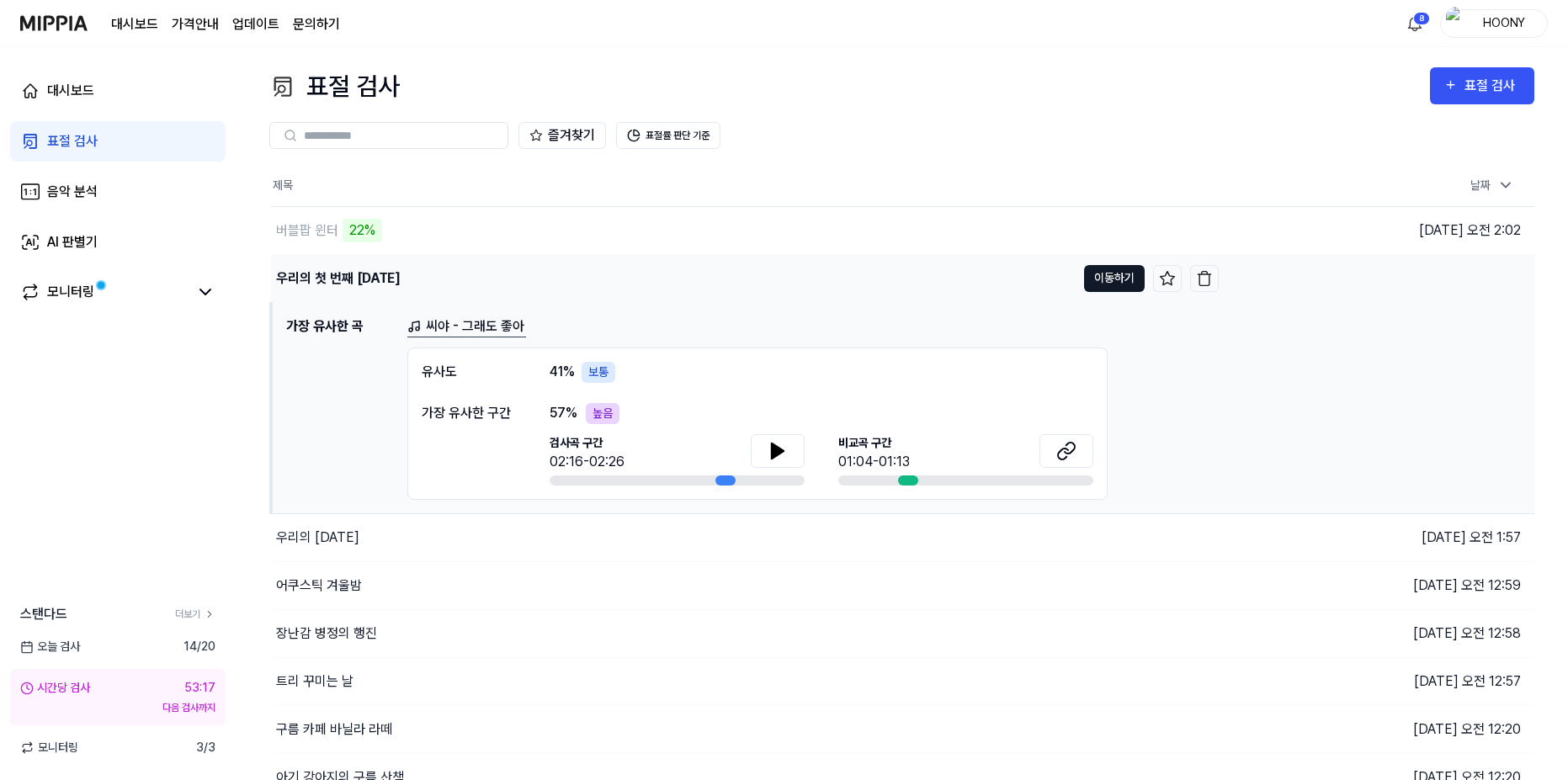
click at [1112, 287] on button "이동하기" at bounding box center [1114, 278] width 60 height 26
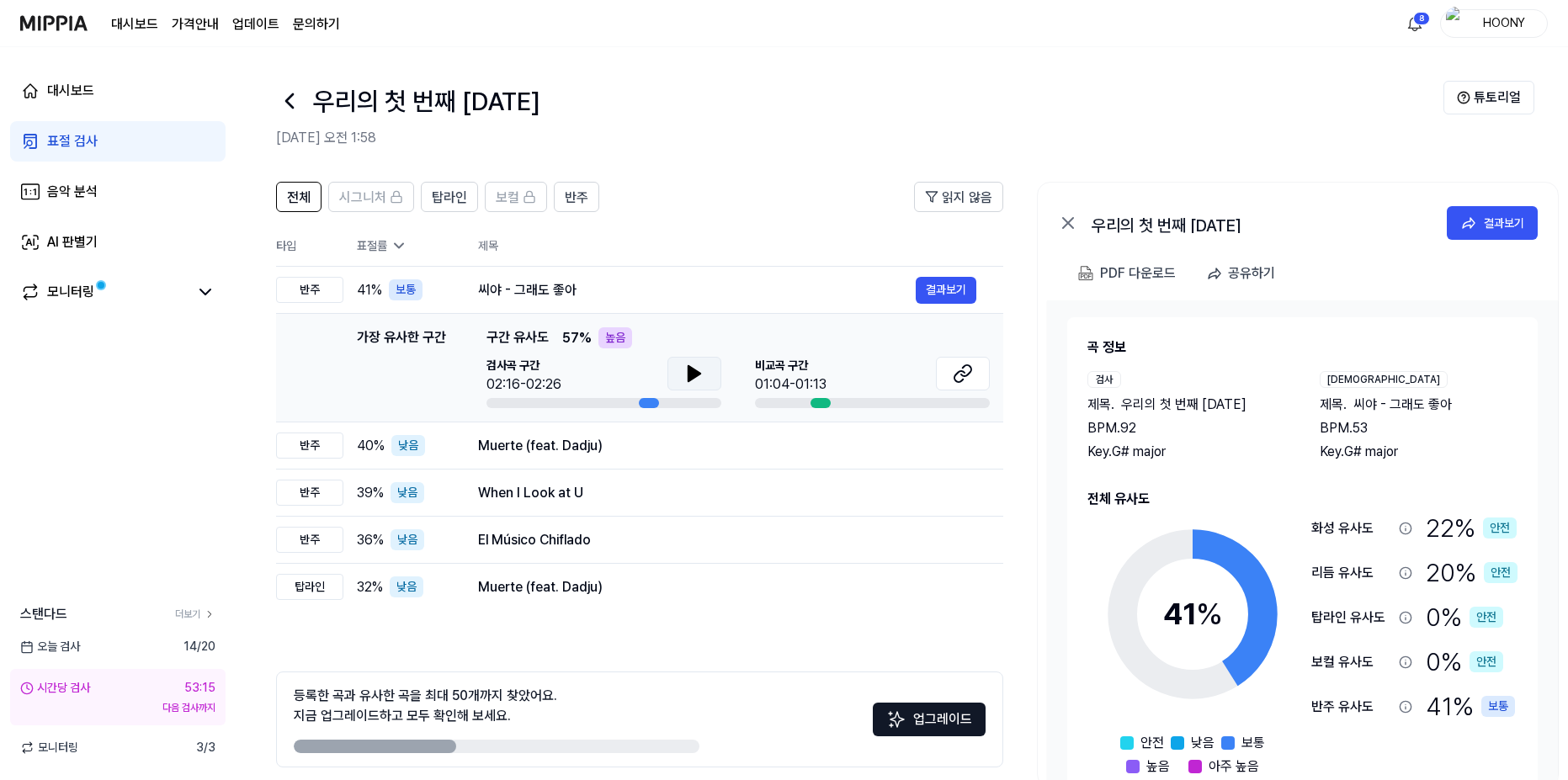
click at [680, 373] on button at bounding box center [694, 373] width 54 height 34
click at [700, 365] on icon at bounding box center [694, 373] width 20 height 20
click at [948, 291] on button "결과보기" at bounding box center [946, 290] width 60 height 26
click at [960, 378] on icon at bounding box center [962, 373] width 20 height 20
click at [690, 363] on button at bounding box center [694, 373] width 54 height 34
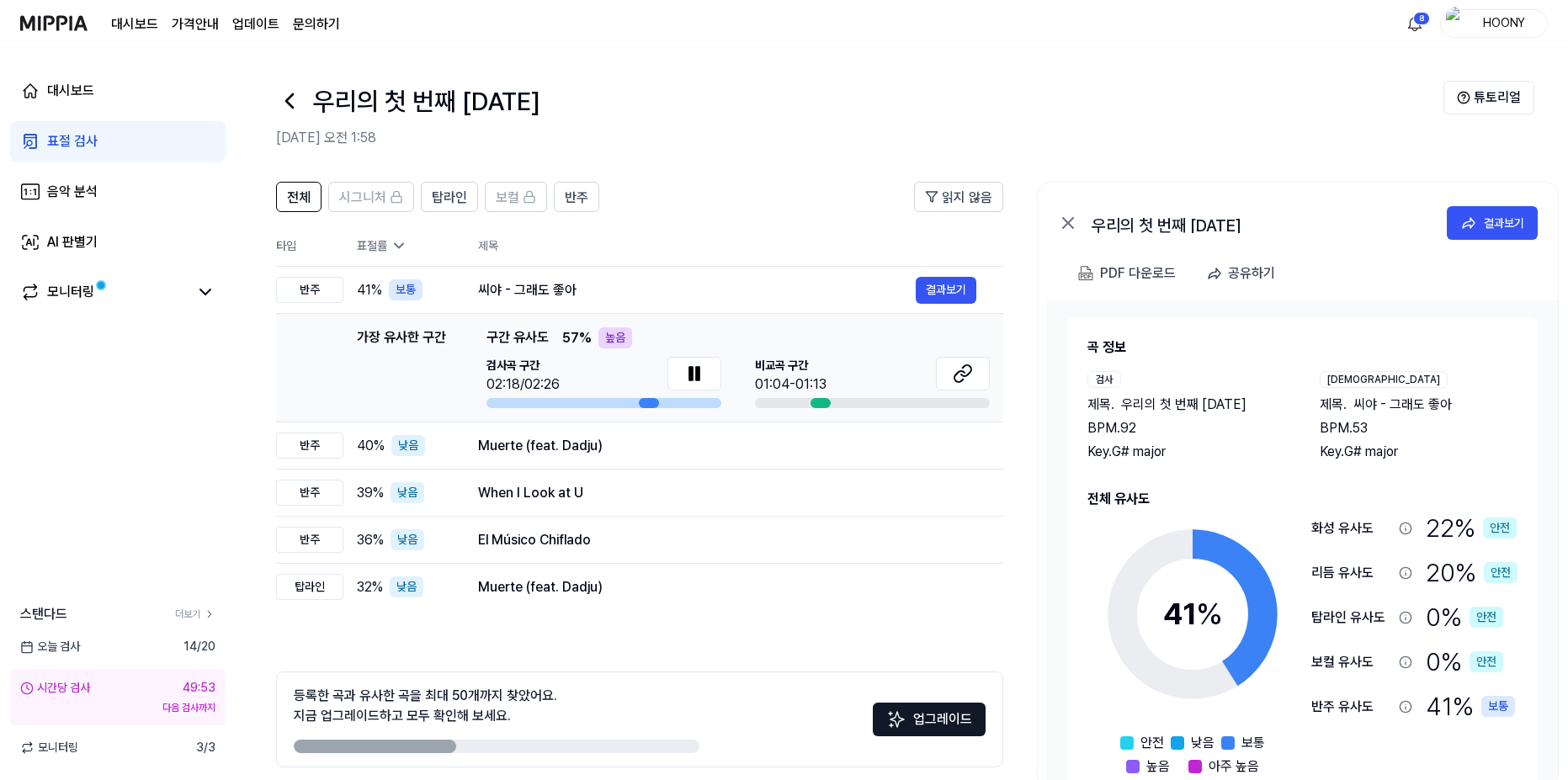
click at [595, 400] on div at bounding box center [604, 403] width 234 height 10
click at [698, 368] on icon at bounding box center [698, 373] width 4 height 13
click at [85, 148] on div "표절 검사" at bounding box center [72, 141] width 50 height 20
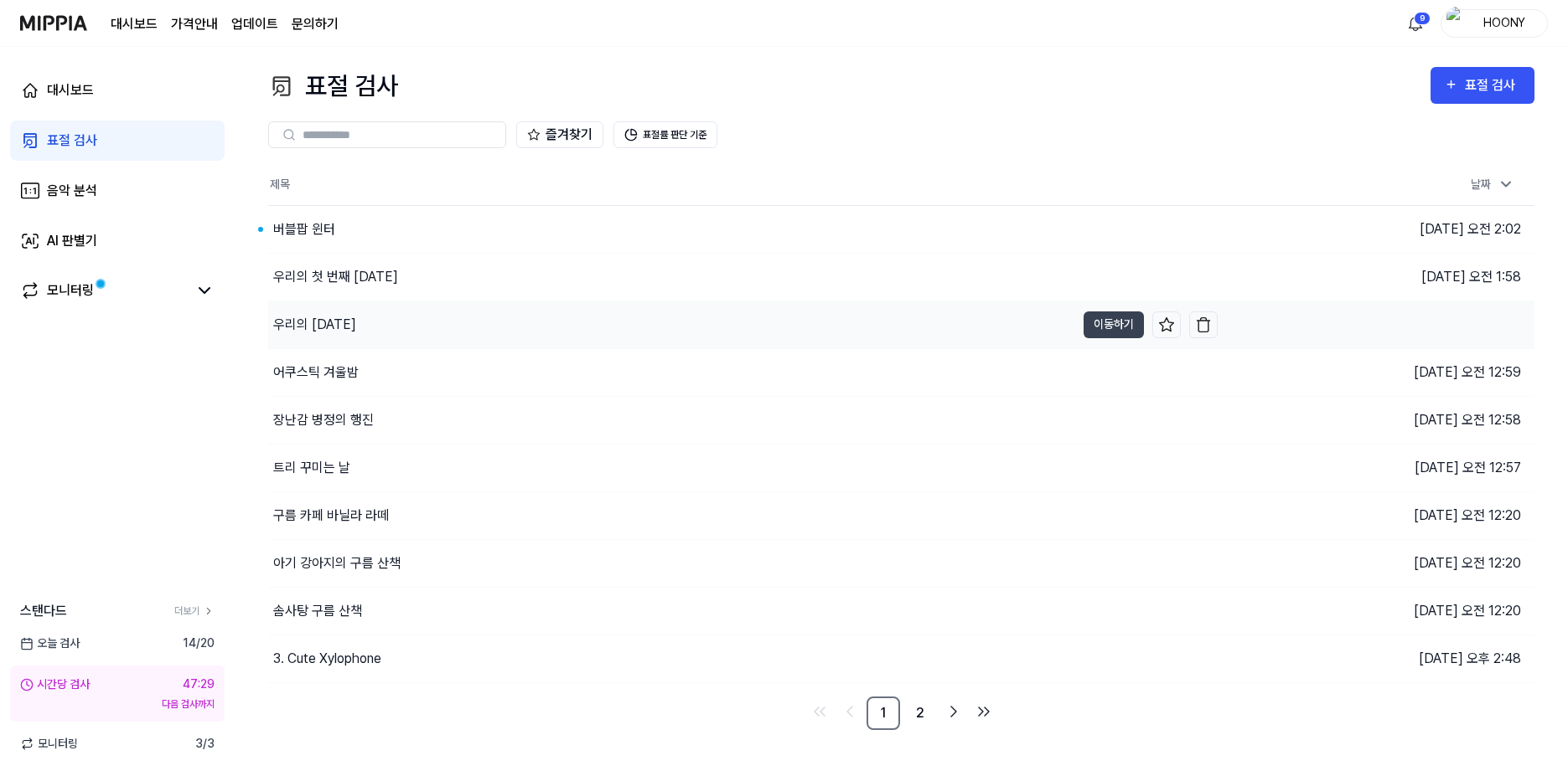
click at [356, 328] on div "우리의 크리스마스" at bounding box center [314, 325] width 83 height 20
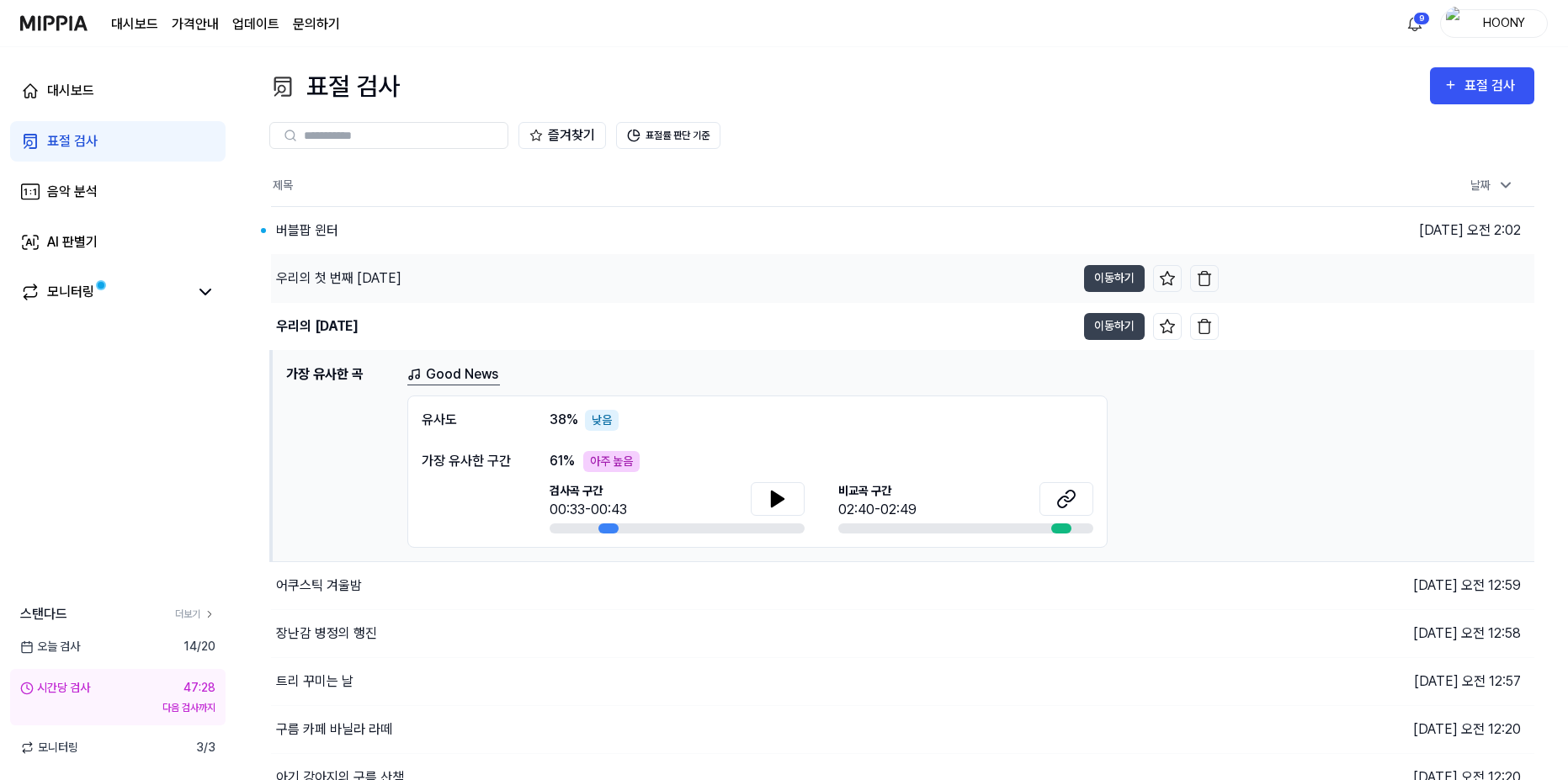
click at [378, 281] on div "우리의 첫 번째 크리스마스" at bounding box center [338, 278] width 126 height 20
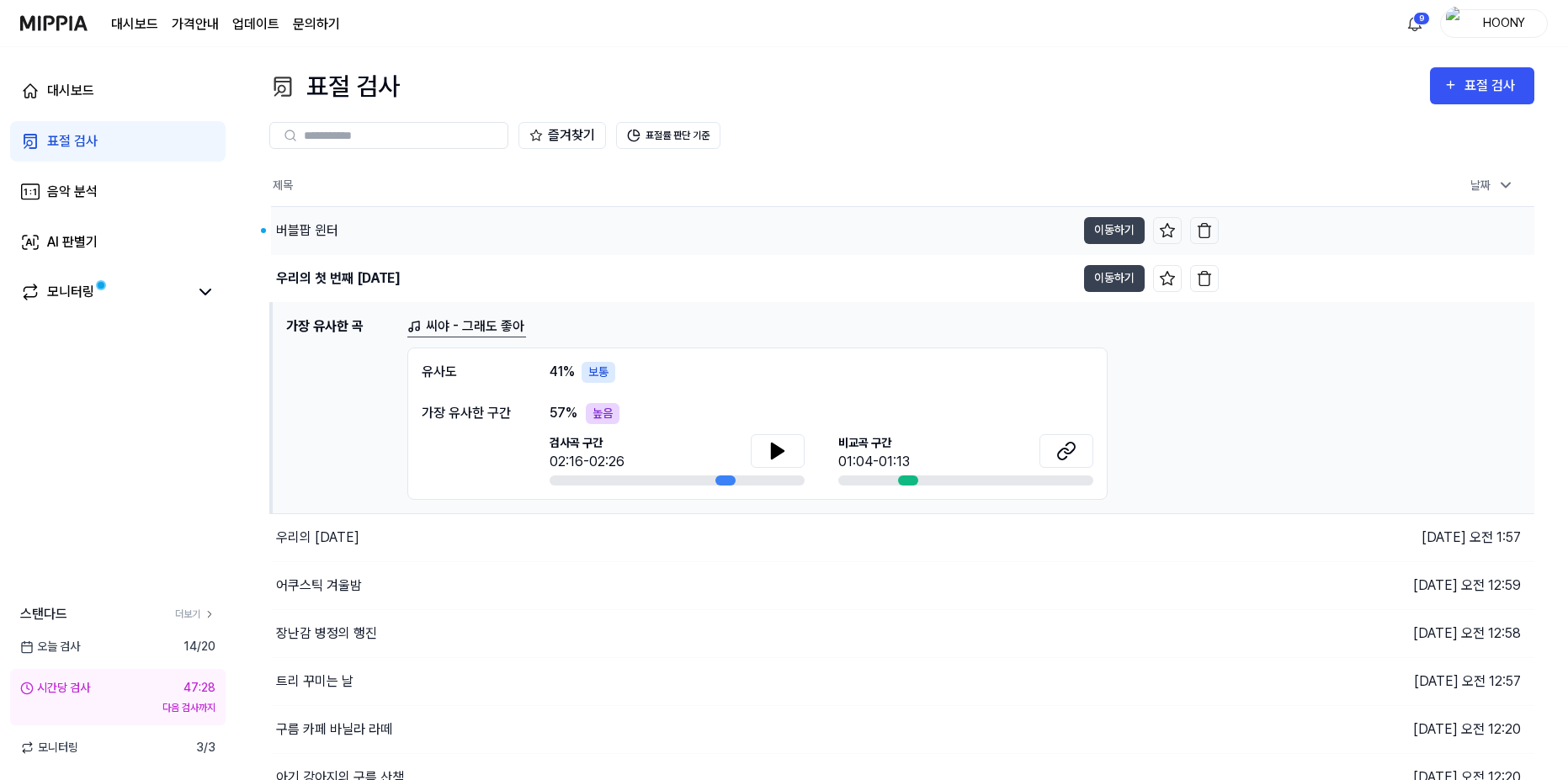
click at [381, 228] on div "버블팝 윈터" at bounding box center [673, 231] width 804 height 47
